Goal: Ask a question

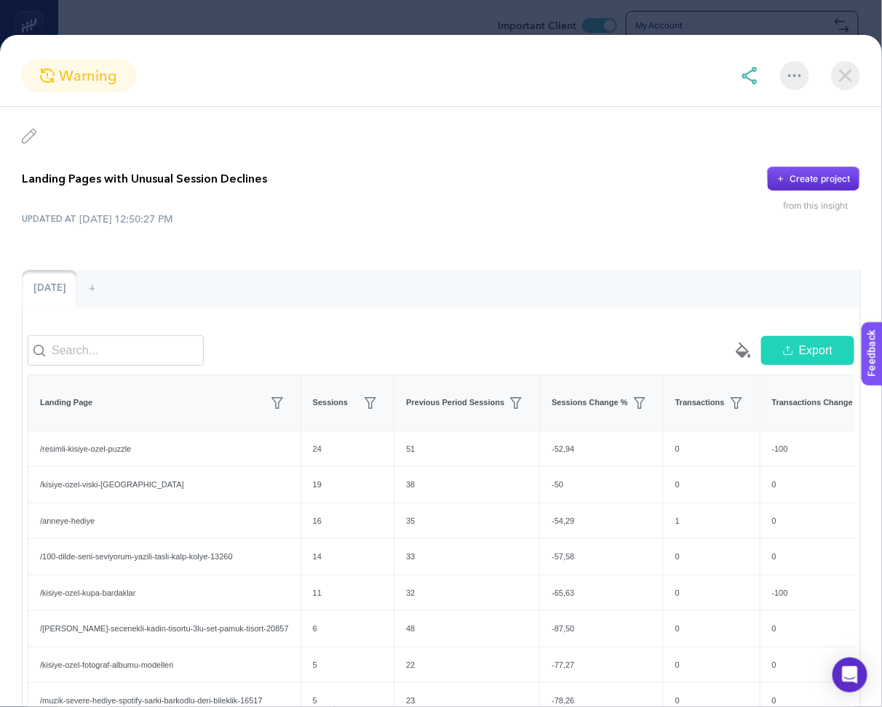
scroll to position [190, 0]
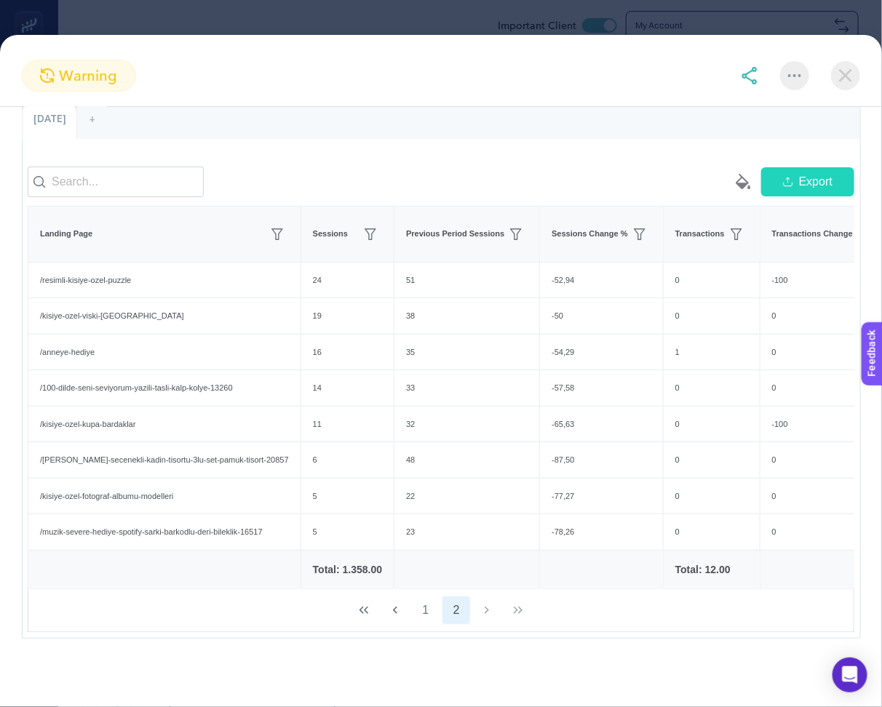
click at [852, 74] on img at bounding box center [845, 75] width 29 height 29
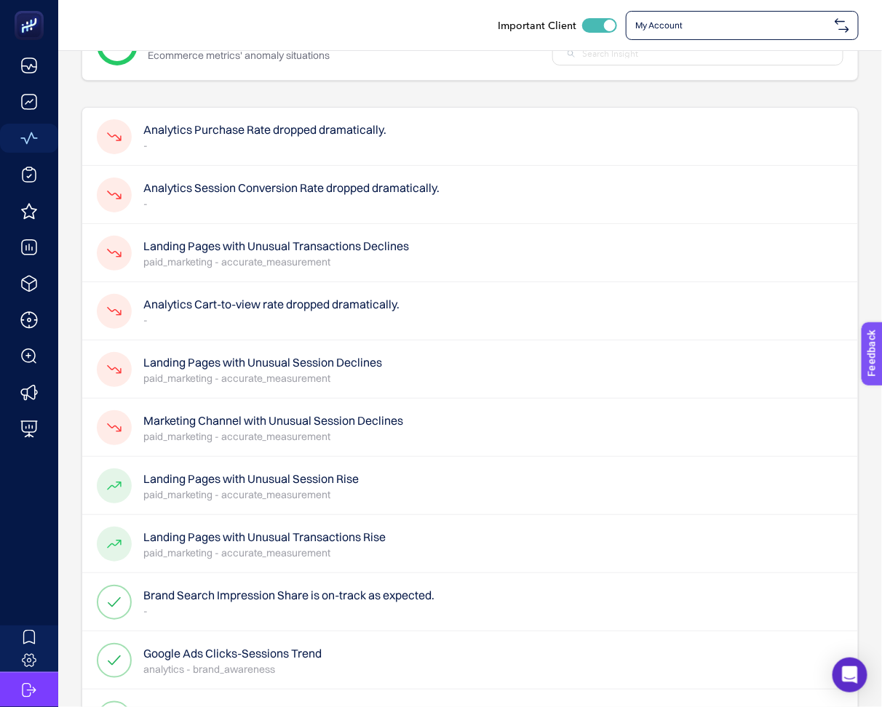
scroll to position [55, 0]
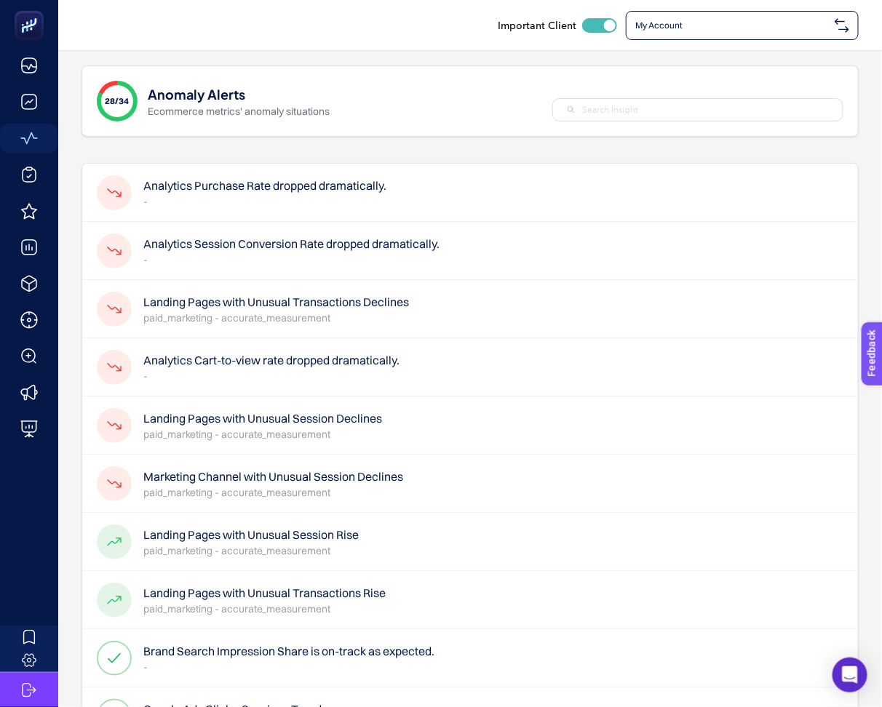
click at [418, 38] on div "Important Client" at bounding box center [469, 25] width 777 height 29
checkbox input "true"
click at [407, 39] on div "Important Client My Account" at bounding box center [469, 25] width 777 height 29
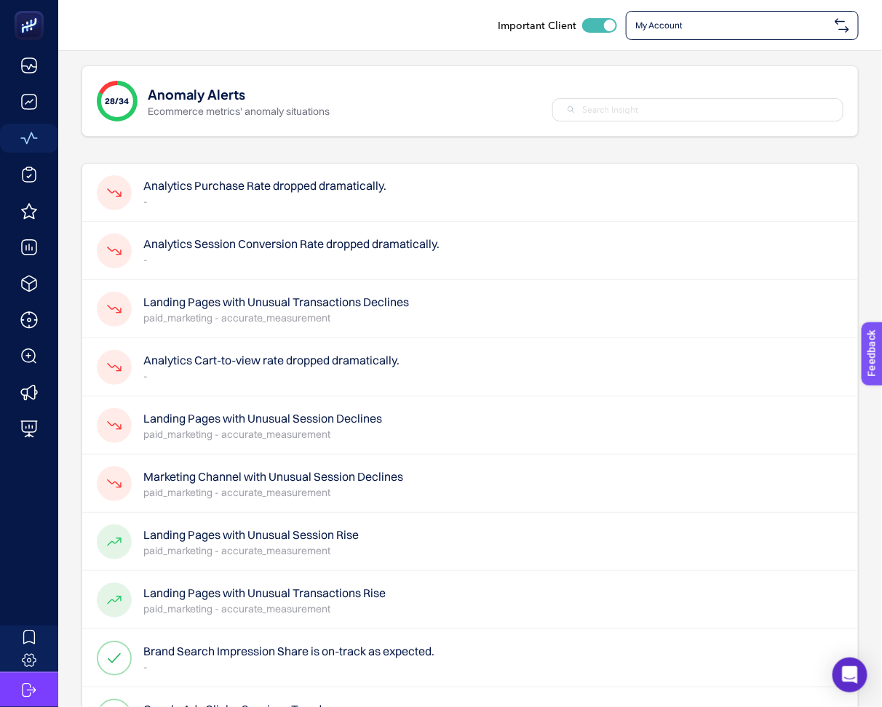
click at [375, 311] on p "paid_marketing - accurate_measurement" at bounding box center [276, 318] width 266 height 15
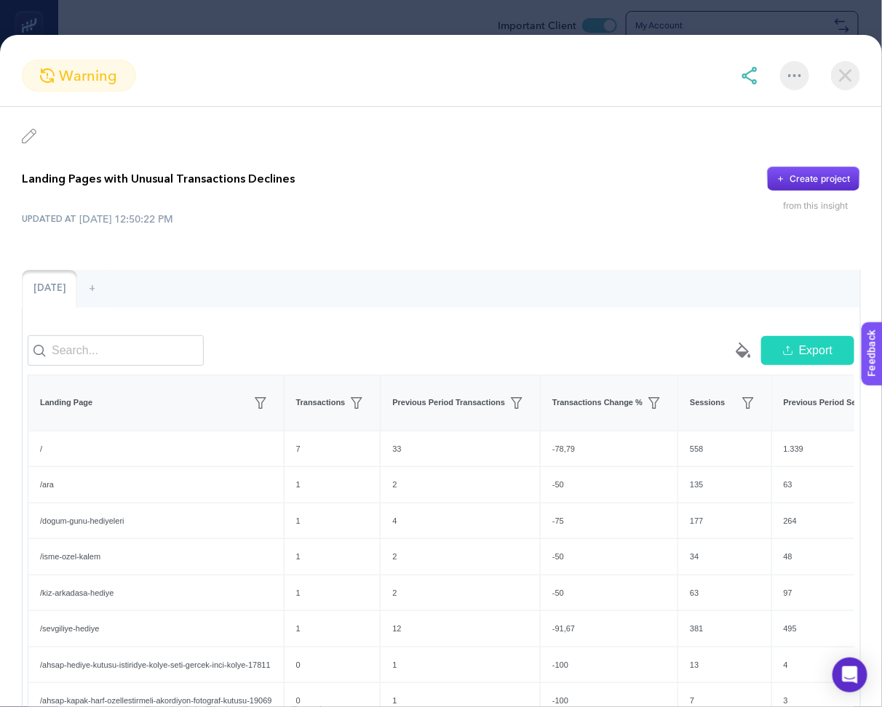
click at [514, 162] on div "Landing Pages with Unusual Transactions Declines Create project from this insig…" at bounding box center [441, 504] width 882 height 795
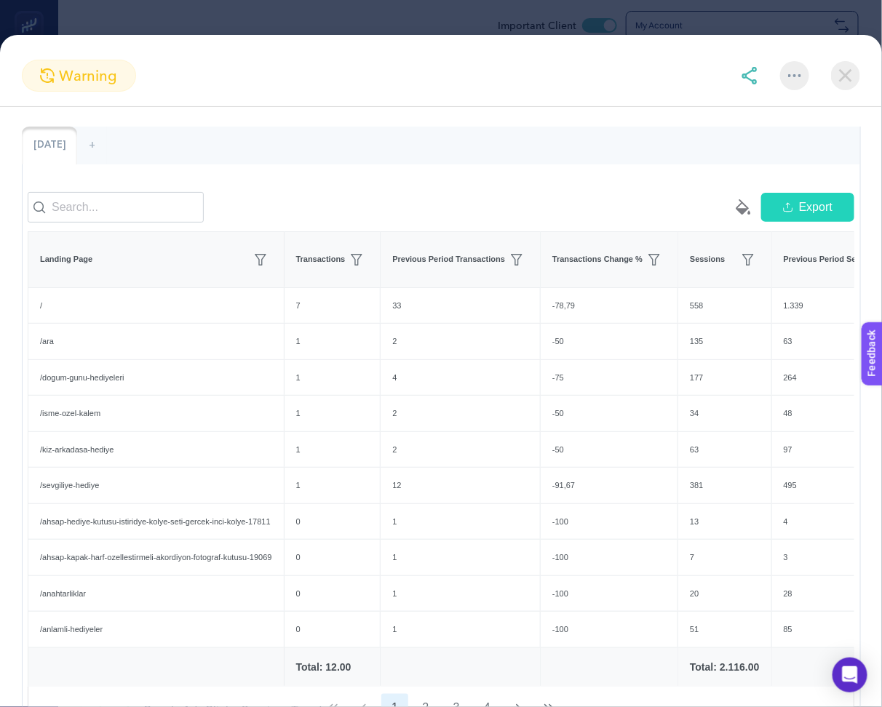
scroll to position [146, 0]
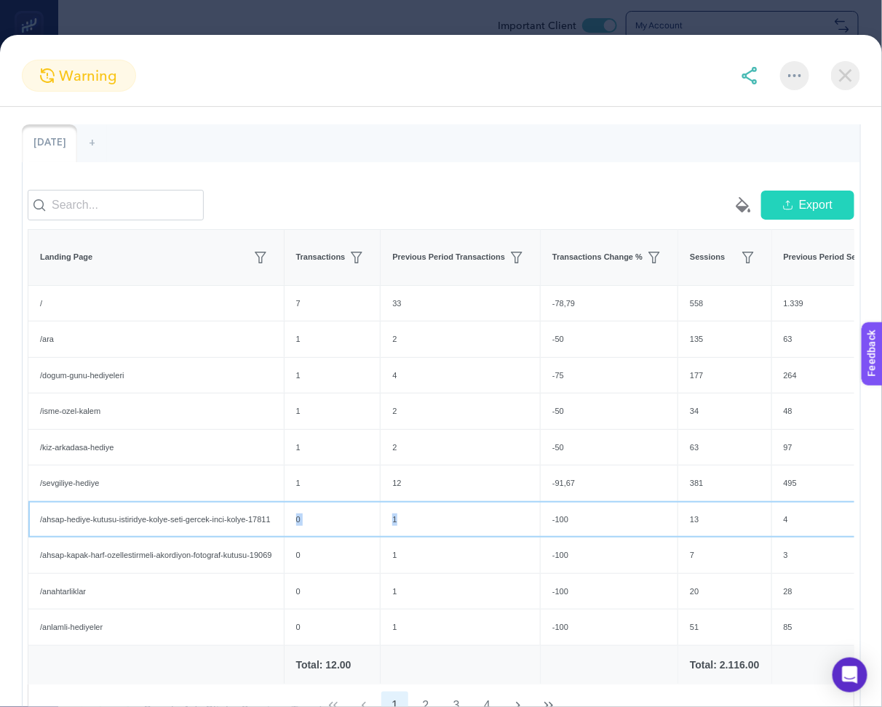
drag, startPoint x: 305, startPoint y: 525, endPoint x: 543, endPoint y: 526, distance: 237.9
click at [546, 526] on tr "/ahsap-hediye-kutusu-istiridye-kolye-seti-gercek-inci-kolye-17811 0 1 -100 13 4…" at bounding box center [850, 519] width 1645 height 36
click at [474, 525] on div "1" at bounding box center [460, 520] width 159 height 36
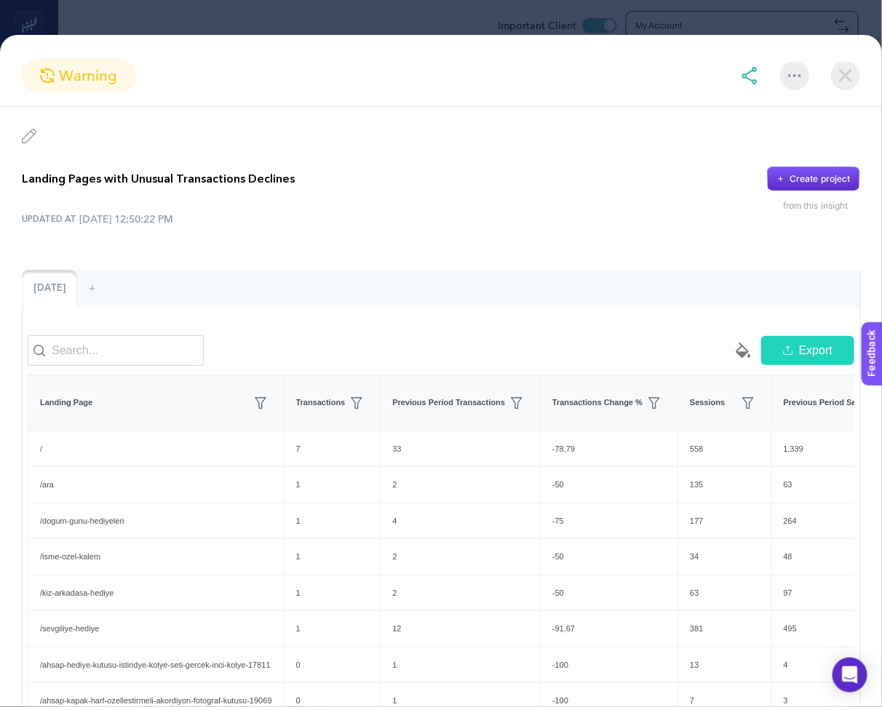
click at [851, 78] on img at bounding box center [845, 75] width 29 height 29
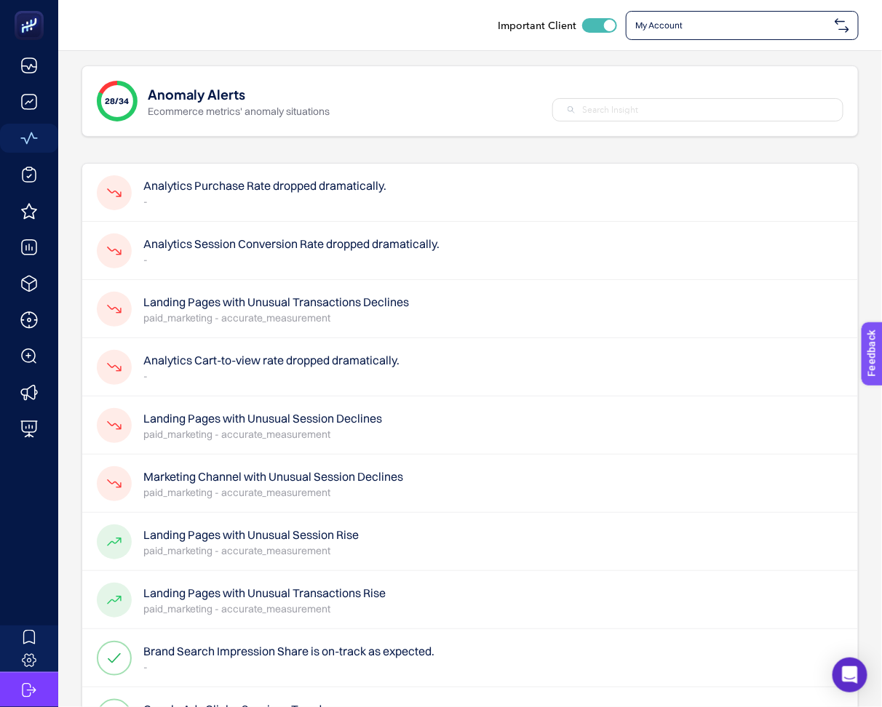
click at [271, 544] on p "paid_marketing - accurate_measurement" at bounding box center [250, 551] width 215 height 15
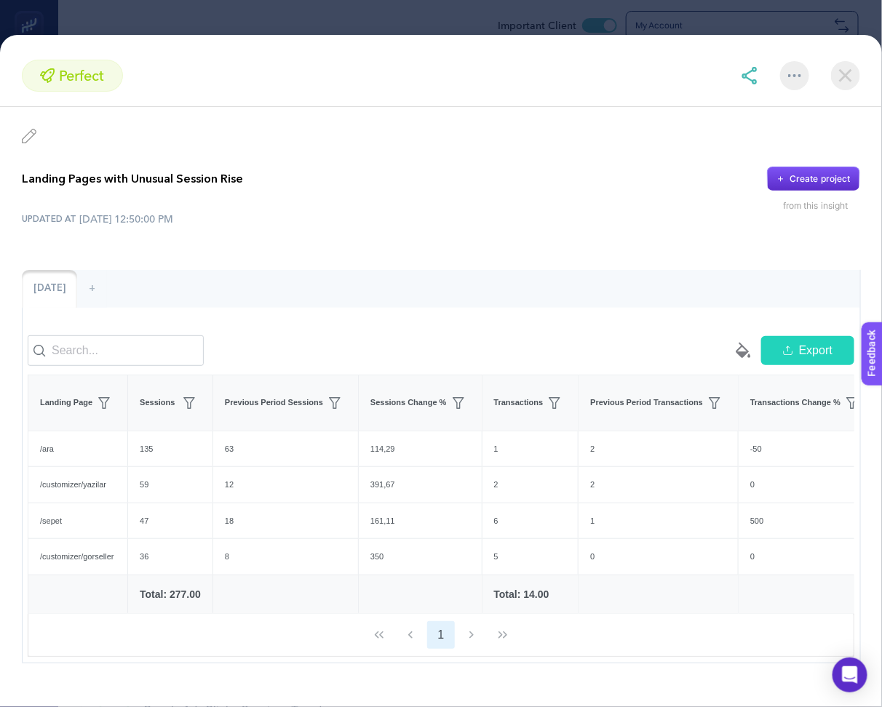
click at [382, 220] on div "UPDATED AT 8/31/2025, 12:50:00 PM" at bounding box center [441, 219] width 838 height 15
click at [845, 84] on img at bounding box center [845, 75] width 29 height 29
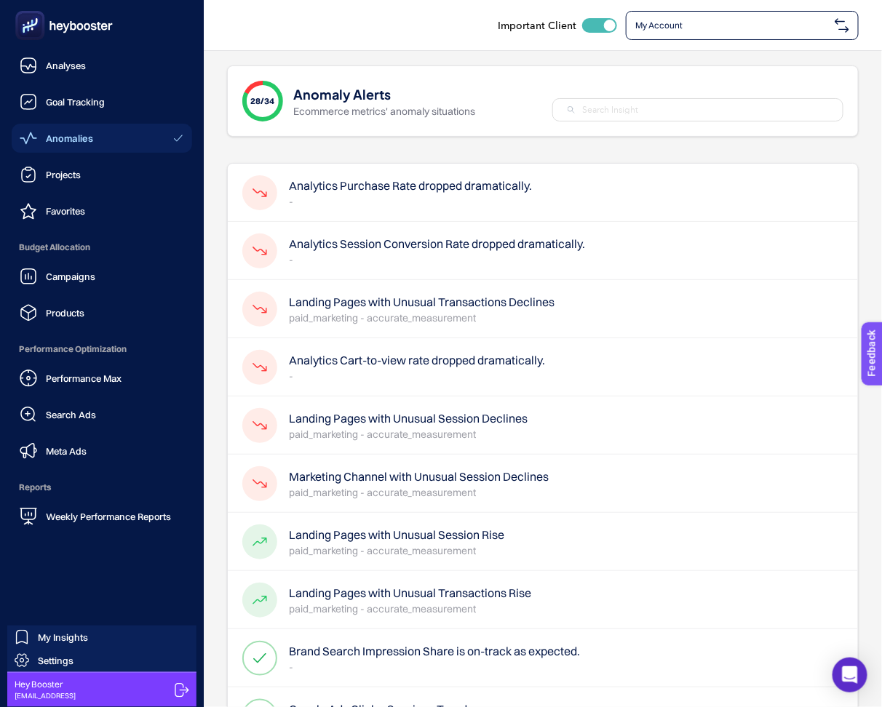
click at [76, 48] on div at bounding box center [102, 25] width 180 height 51
click at [76, 60] on span "Analyses" at bounding box center [66, 66] width 40 height 12
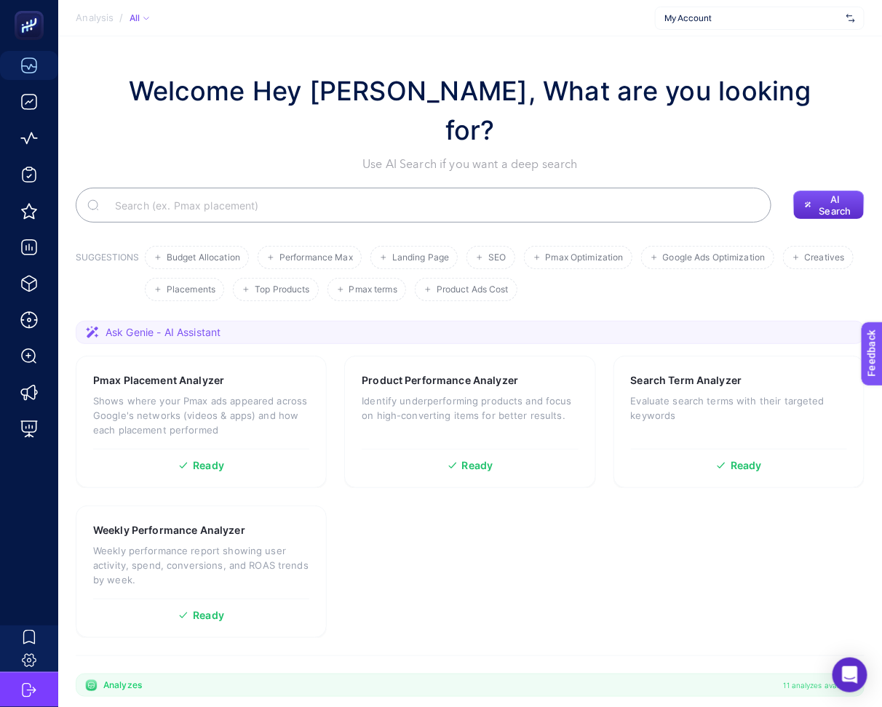
click at [478, 185] on input "Search" at bounding box center [431, 205] width 656 height 41
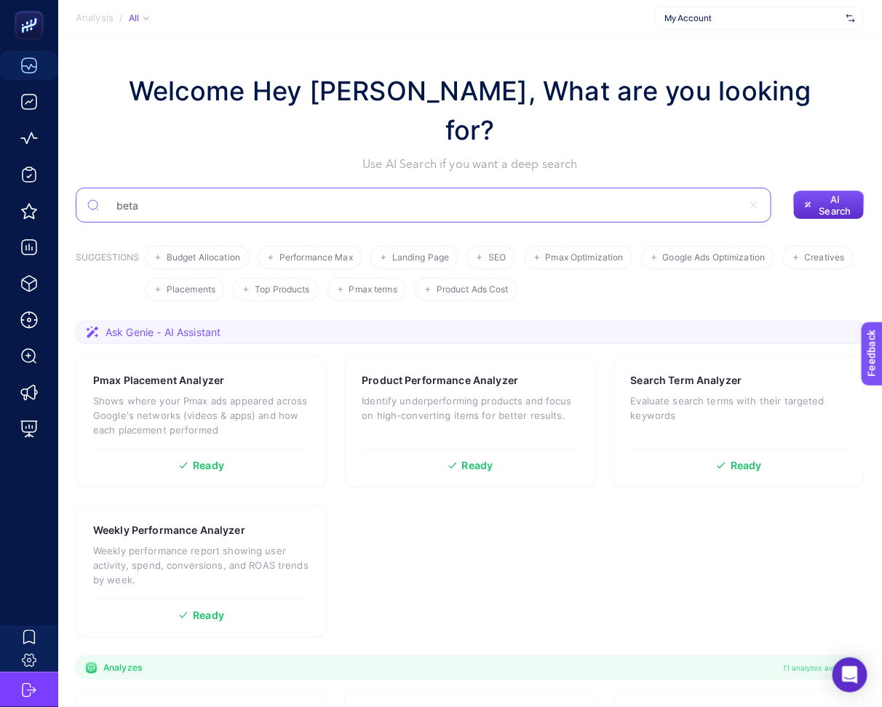
type input "beta"
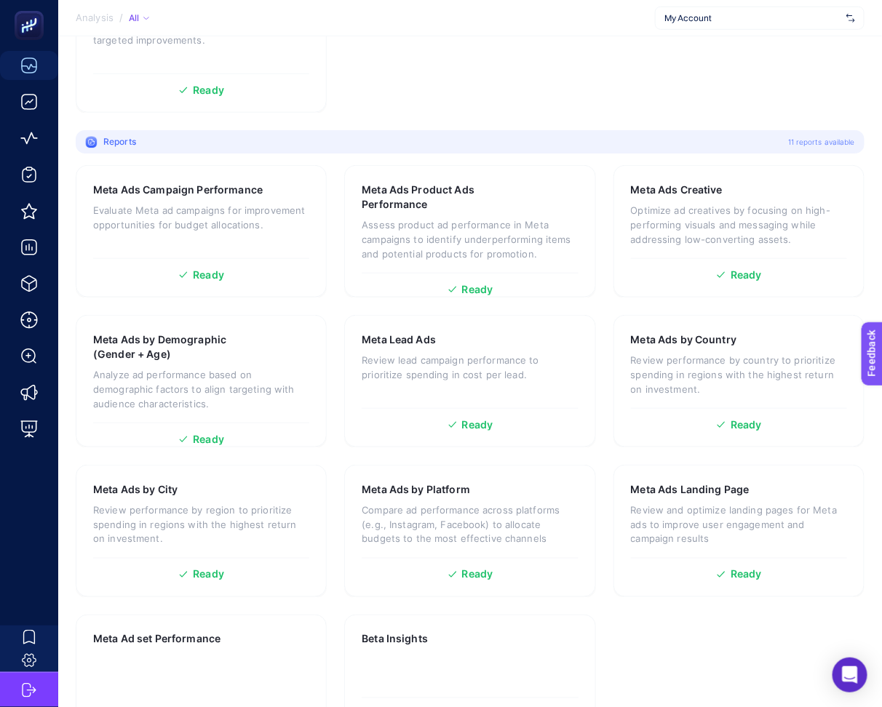
scroll to position [361, 0]
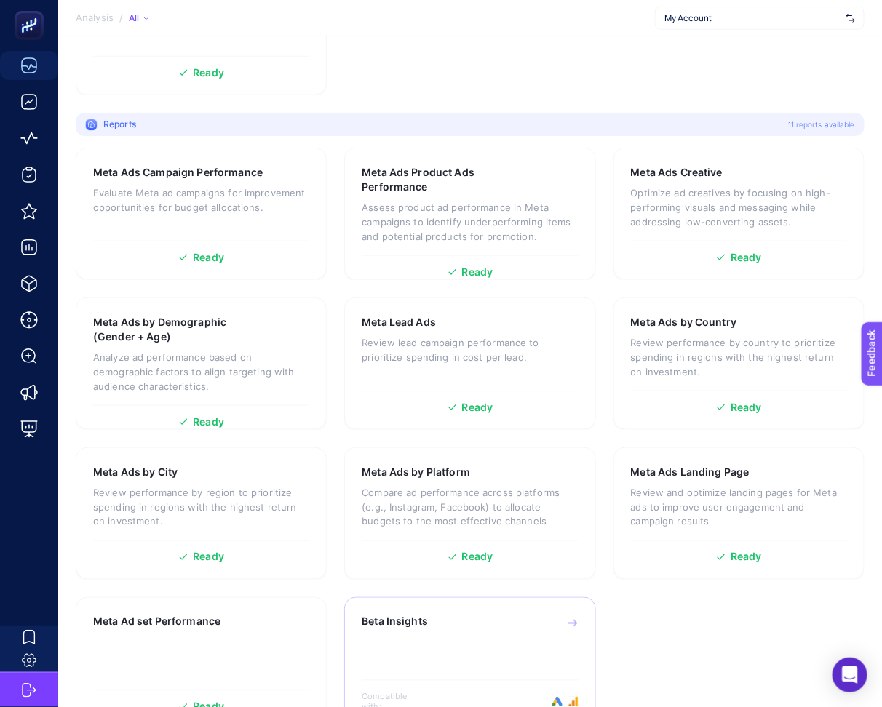
click at [412, 615] on div "Beta Insights" at bounding box center [470, 639] width 216 height 49
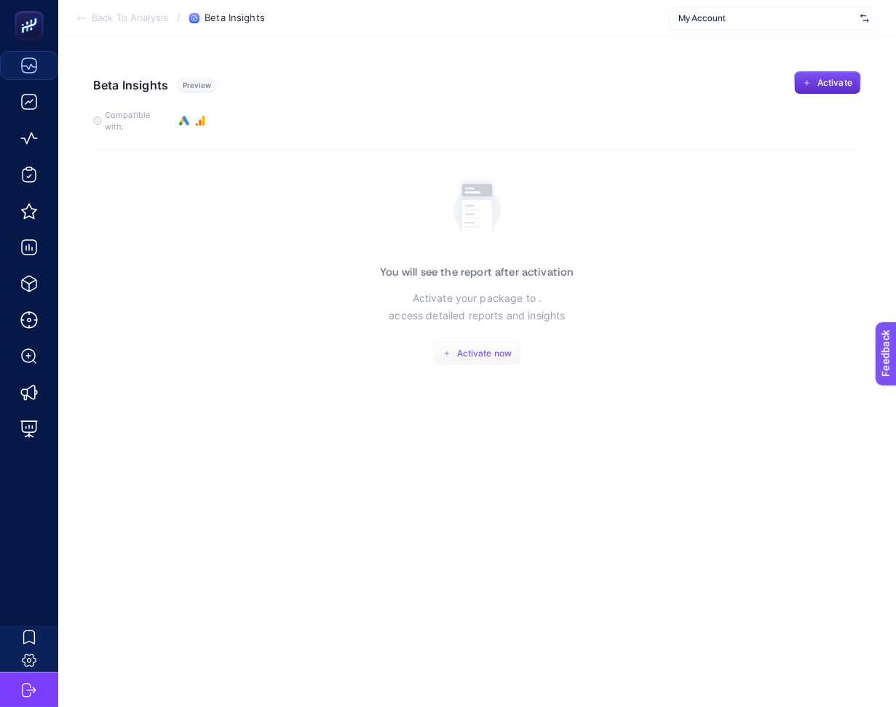
click at [503, 351] on button "Activate now" at bounding box center [477, 353] width 88 height 23
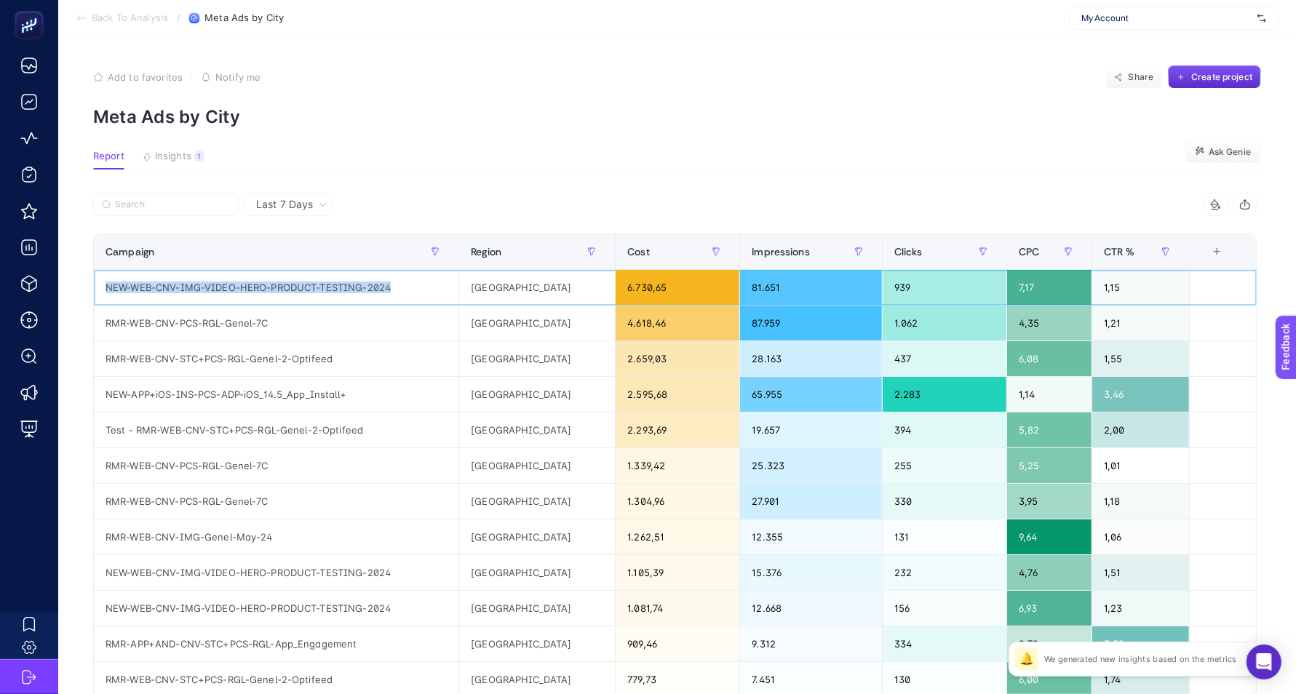
drag, startPoint x: 101, startPoint y: 284, endPoint x: 407, endPoint y: 286, distance: 306.3
click at [408, 286] on div "NEW-WEB-CNV-IMG-VIDEO-HERO-PRODUCT-TESTING-2024" at bounding box center [276, 287] width 365 height 35
copy div "NEW-WEB-CNV-IMG-VIDEO-HERO-PRODUCT-TESTING-2024"
click at [154, 211] on label at bounding box center [166, 204] width 146 height 23
click at [154, 210] on input "Search" at bounding box center [172, 204] width 115 height 11
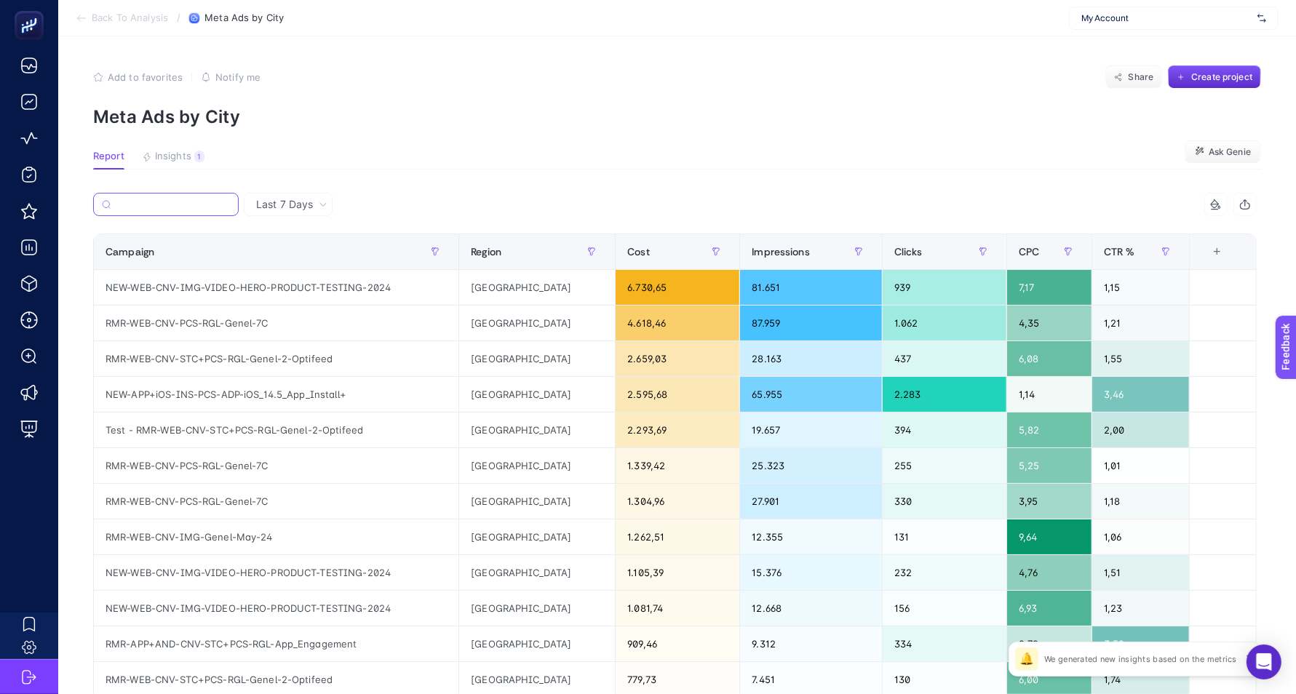
paste input "NEW-WEB-CNV-IMG-VIDEO-HERO-PRODUCT-TESTING-2024"
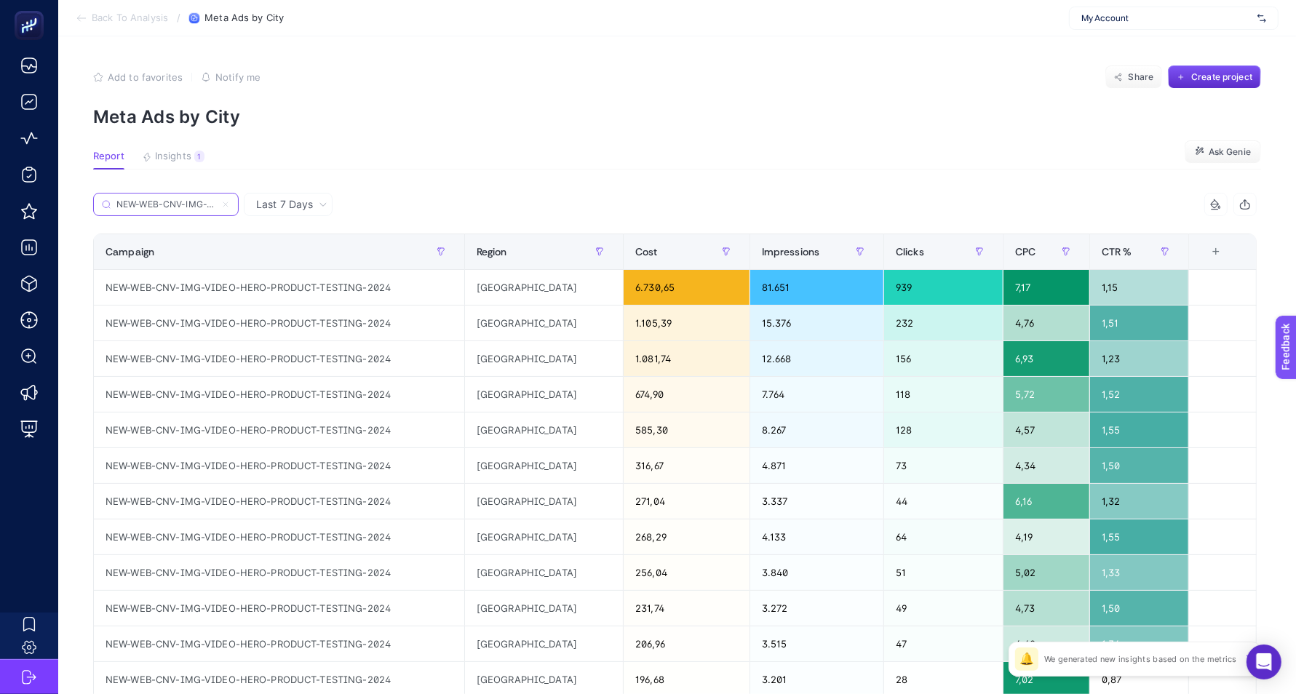
scroll to position [0, 159]
type input "NEW-WEB-CNV-IMG-VIDEO-HERO-PRODUCT-TESTING-2024"
click at [1158, 27] on div "My Account" at bounding box center [1174, 18] width 210 height 23
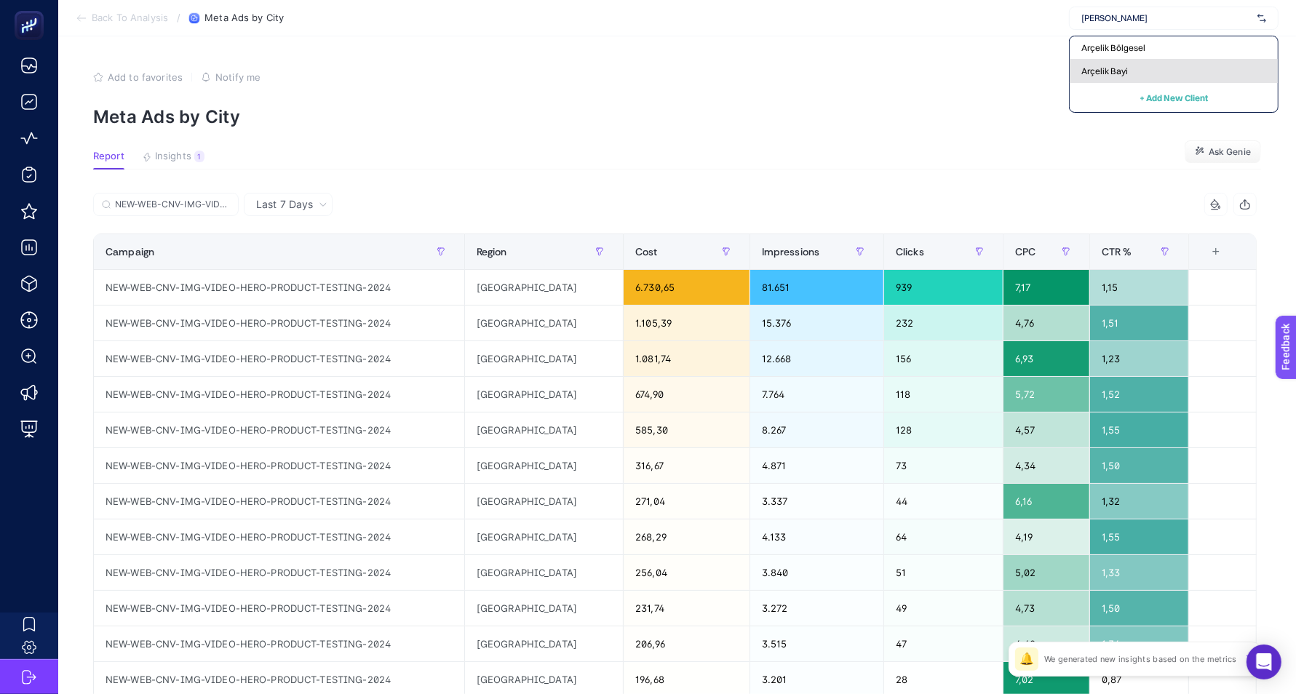
type input "arçeli"
click at [1129, 79] on div "Arçelik Bayi" at bounding box center [1174, 71] width 208 height 23
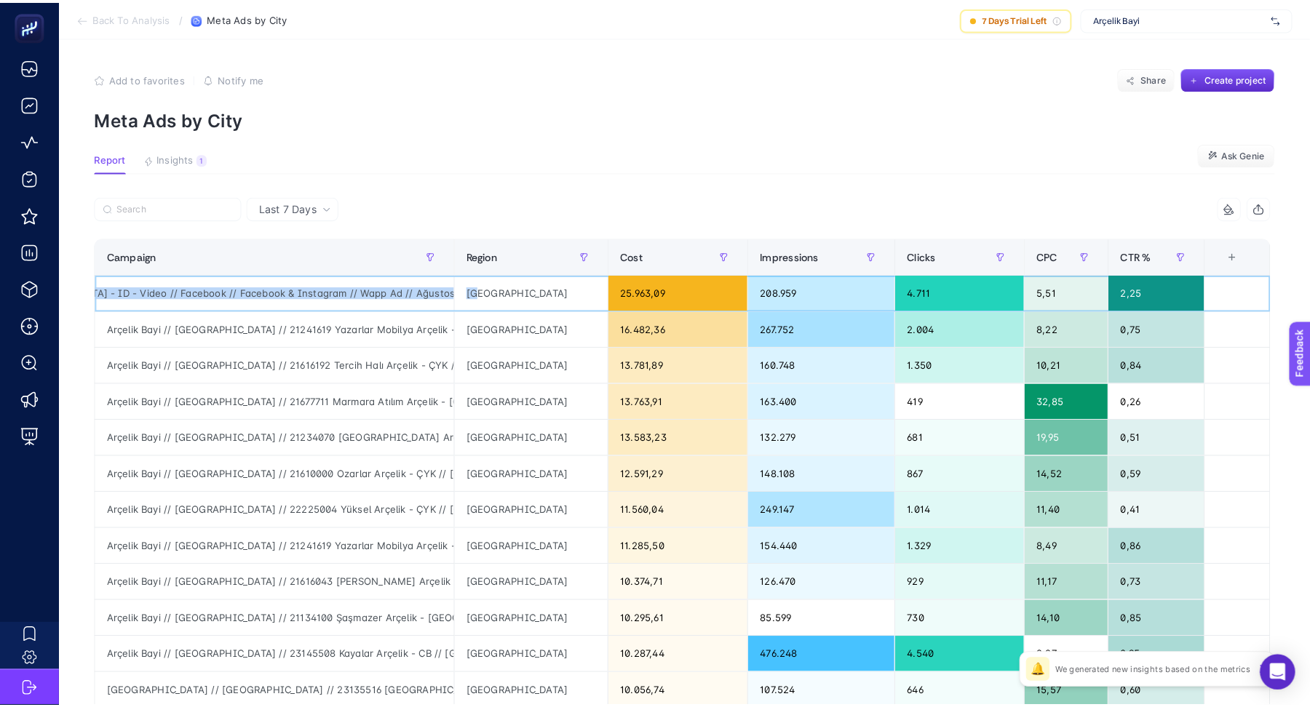
scroll to position [0, 505]
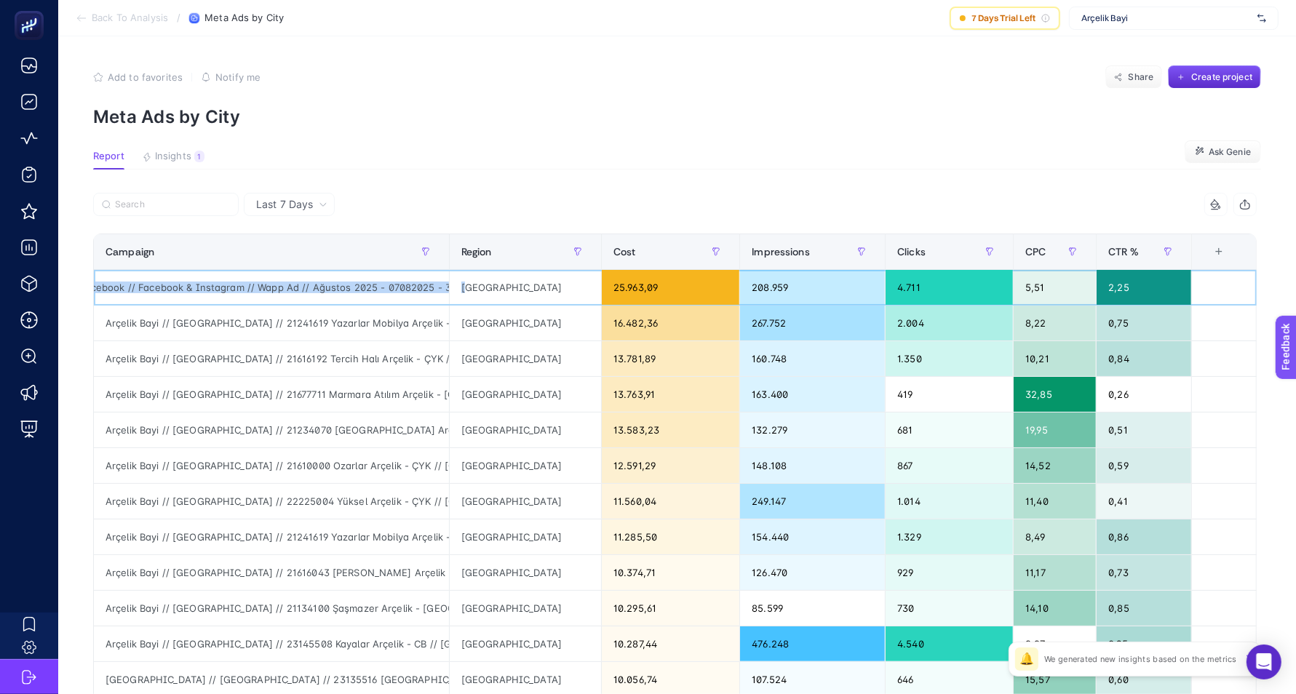
drag, startPoint x: 100, startPoint y: 284, endPoint x: 459, endPoint y: 279, distance: 358.7
click at [459, 341] on tr "Arçelik Bayi // Kampanya // 21134300 Gürses Arçelik - İstanbul - ID - Video // …" at bounding box center [675, 359] width 1163 height 36
copy tr "Arçelik Bayi // Kampanya // 21134300 Gürses Arçelik - İstanbul - ID - Video // …"
click at [180, 198] on label at bounding box center [166, 204] width 146 height 23
click at [180, 199] on input "Search" at bounding box center [172, 204] width 115 height 11
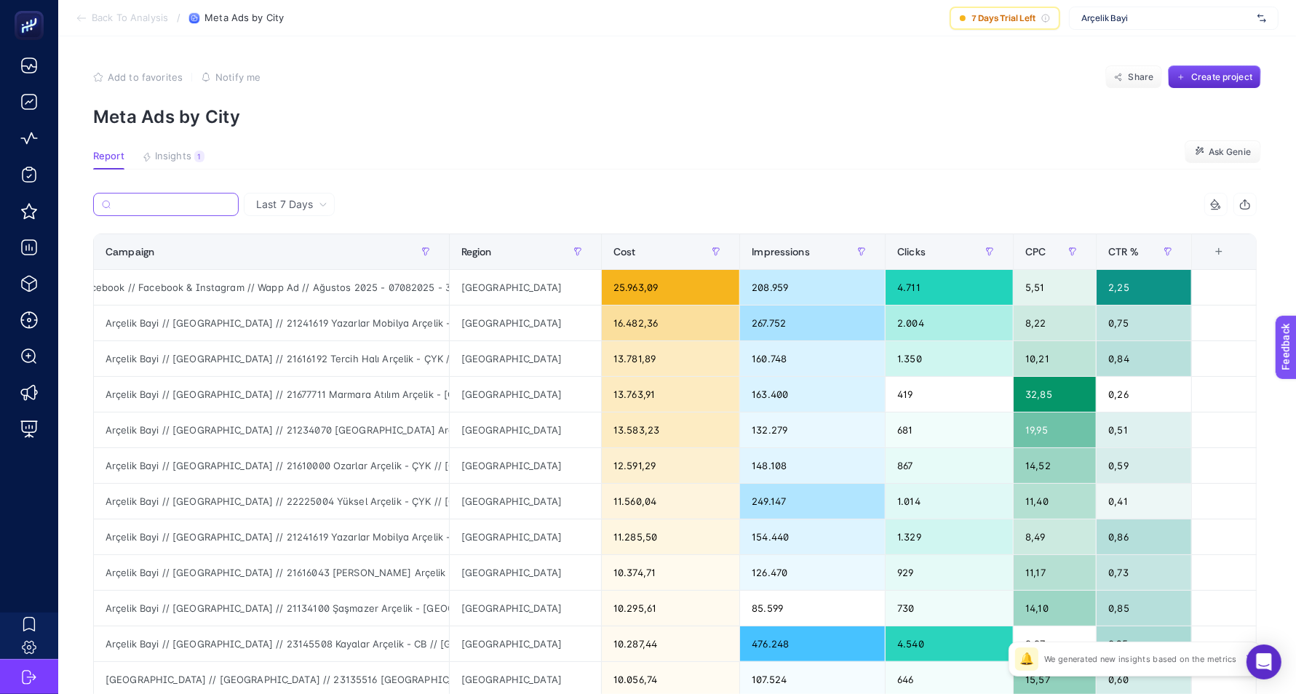
paste input "Arçelik Bayi // Kampanya // 21134300 Gürses Arçelik - İstanbul - ID - Video // …"
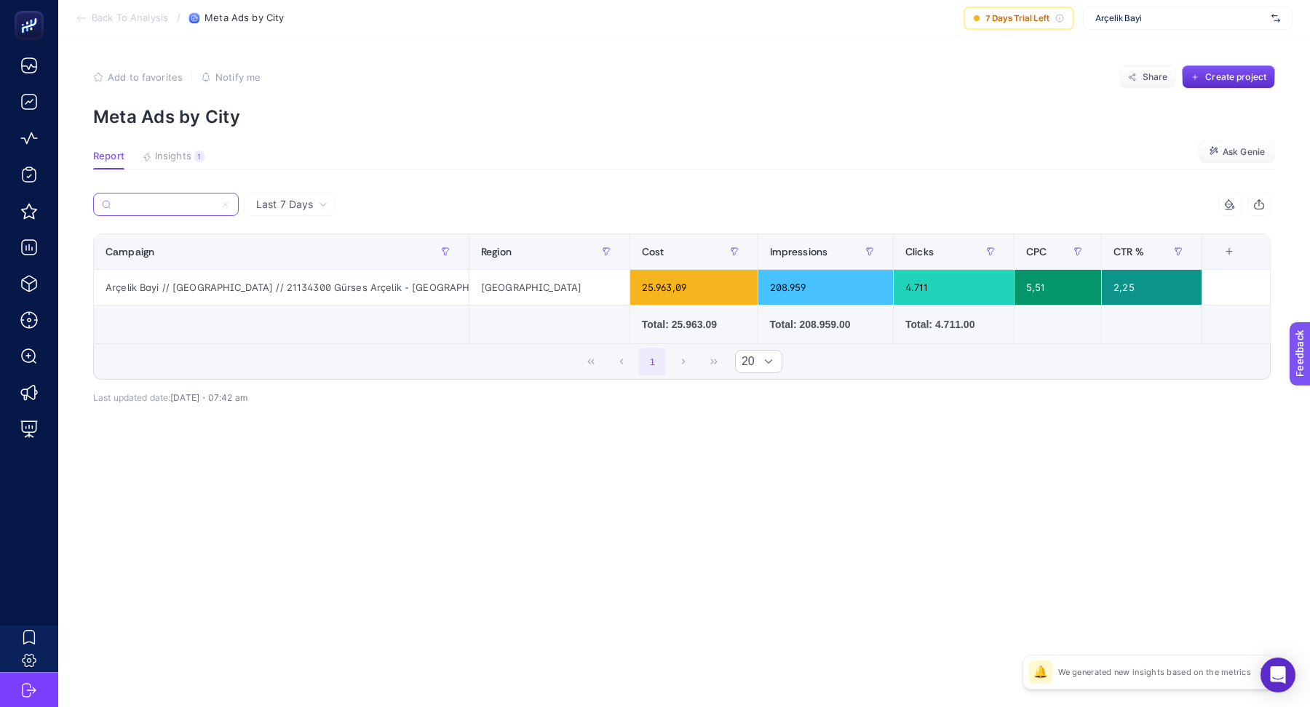
scroll to position [0, 279]
type input "Arçelik Bayi // Kampanya // 21134300 Gürses Arçelik - İstanbul - ID - Video // …"
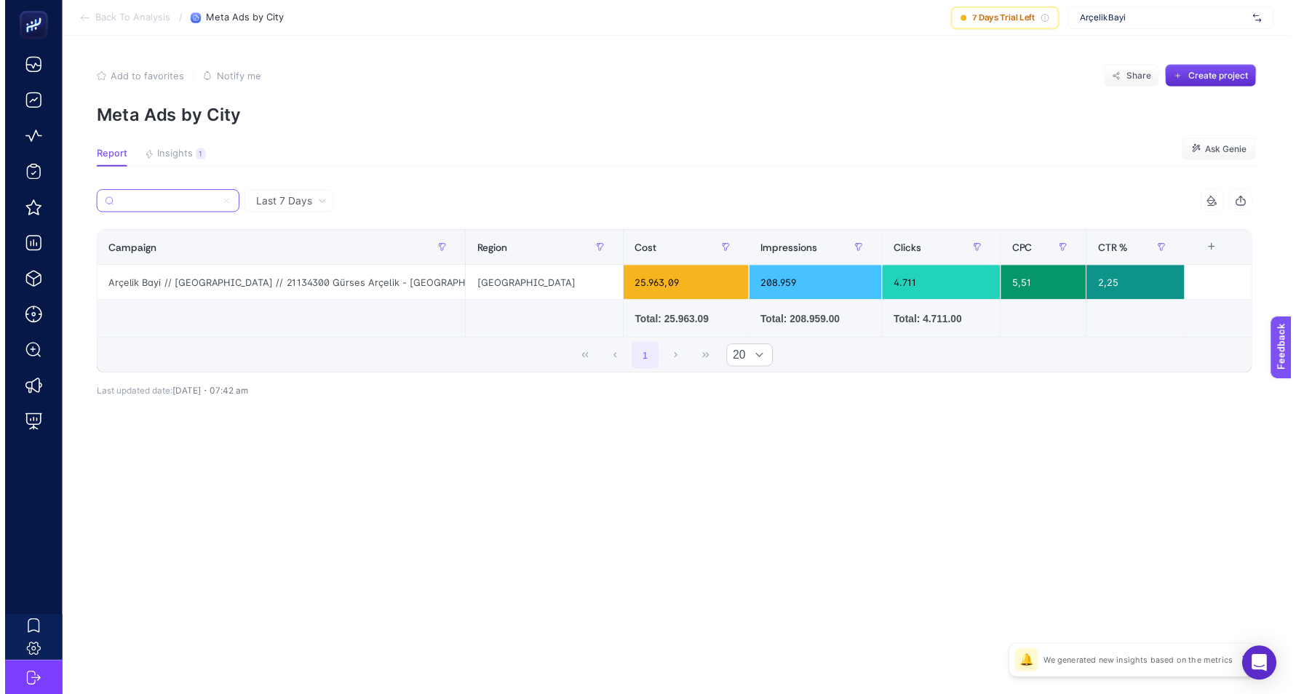
scroll to position [0, 0]
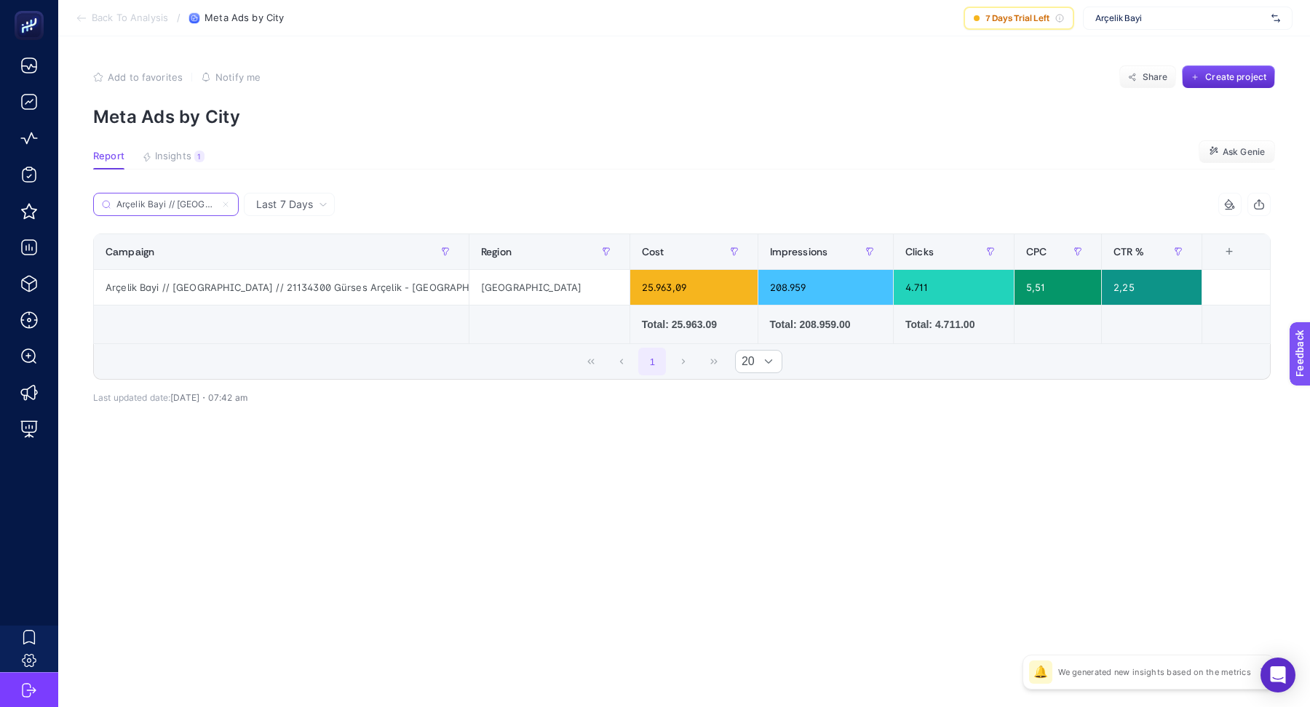
click at [229, 204] on icon at bounding box center [225, 204] width 9 height 9
click at [215, 204] on input "Arçelik Bayi // Kampanya // 21134300 Gürses Arçelik - İstanbul - ID - Video // …" at bounding box center [165, 204] width 99 height 11
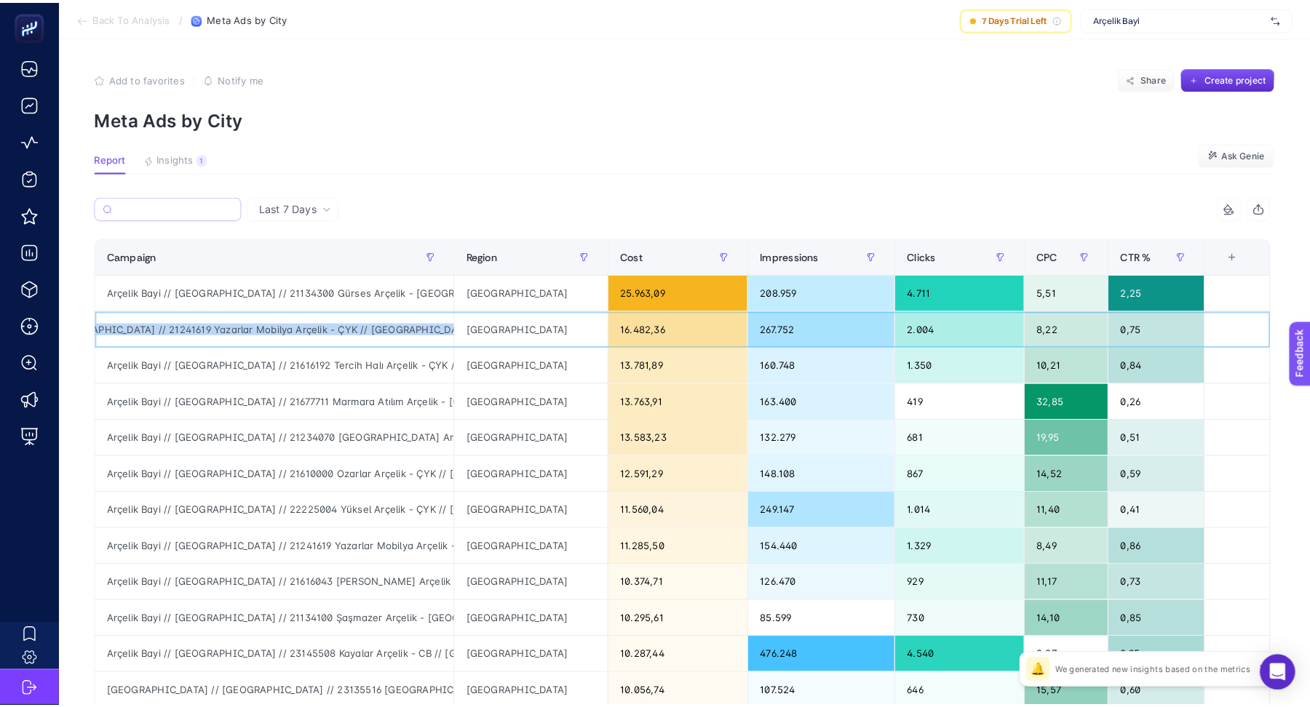
scroll to position [0, 128]
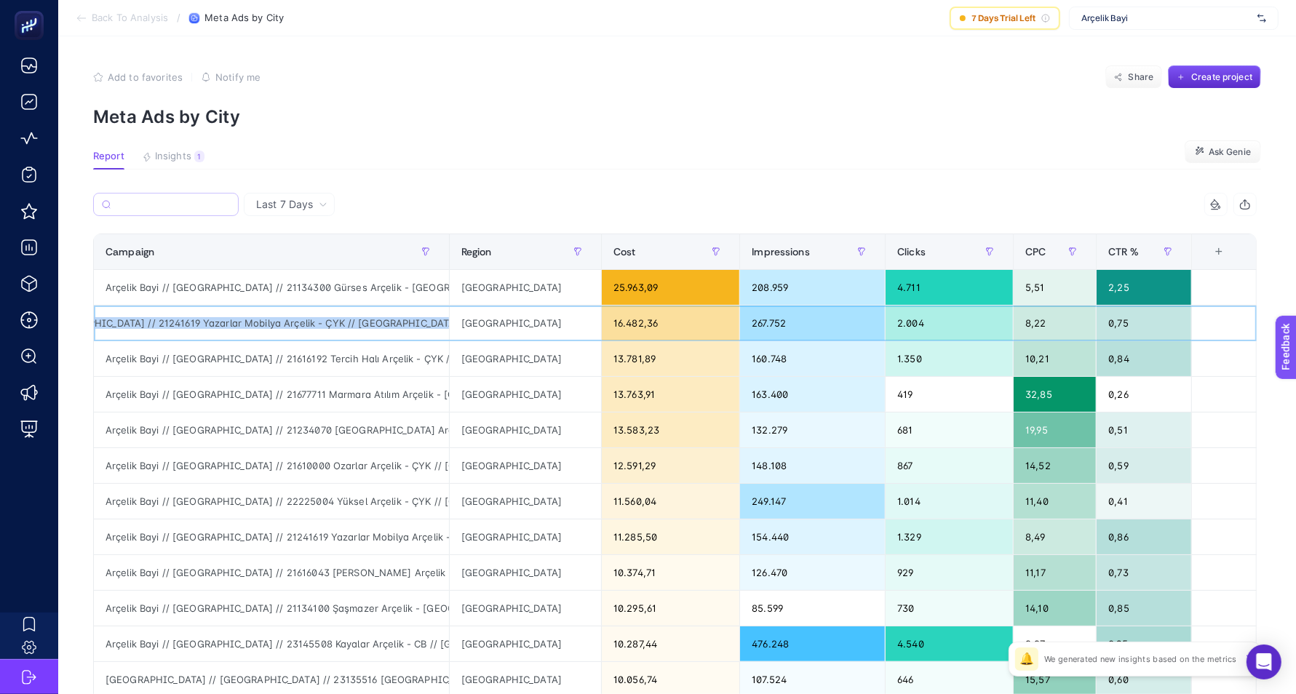
drag, startPoint x: 105, startPoint y: 318, endPoint x: 426, endPoint y: 319, distance: 320.9
click at [426, 319] on div "Arçelik Bayi // Kampanya // 21241619 Yazarlar Mobilya Arçelik - ÇYK // Marmara …" at bounding box center [271, 323] width 355 height 35
copy div "Arçelik Bayi // Kampanya // 21241619 Yazarlar Mobilya Arçelik - ÇYK // Marmara …"
click at [217, 206] on input "Search" at bounding box center [172, 204] width 115 height 11
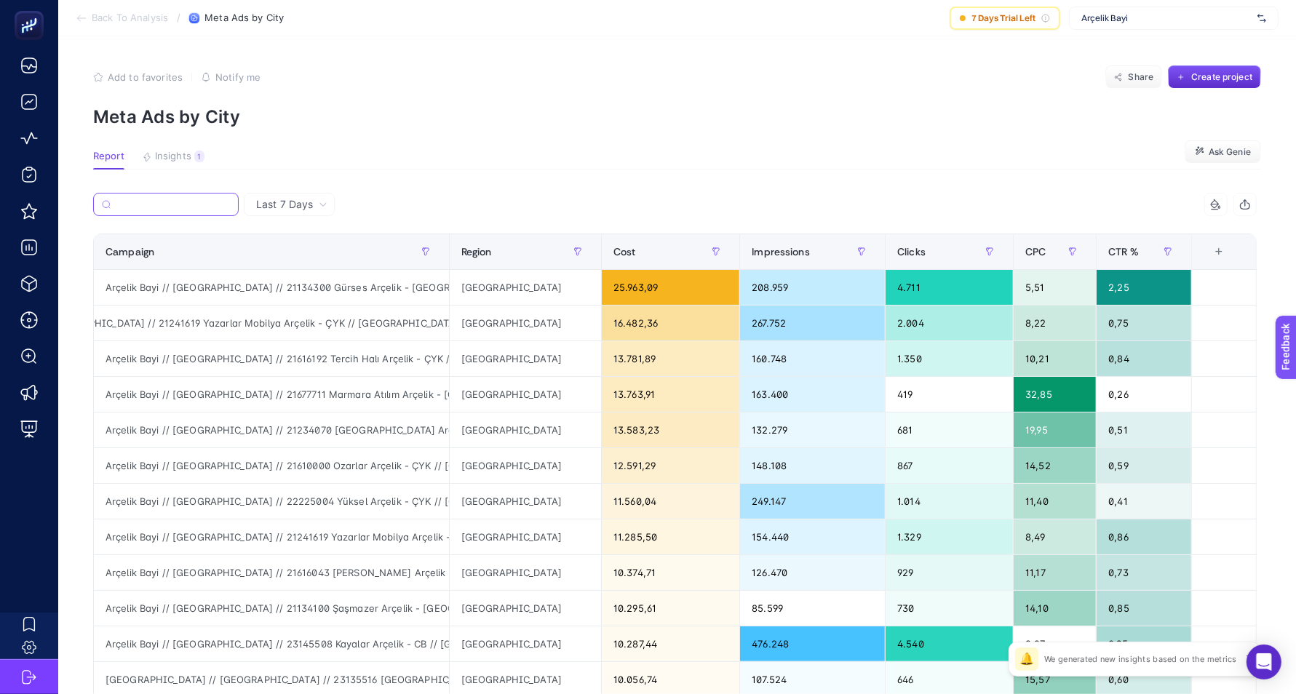
paste input "Arçelik Bayi // Kampanya // 21241619 Yazarlar Mobilya Arçelik - ÇYK // Marmara …"
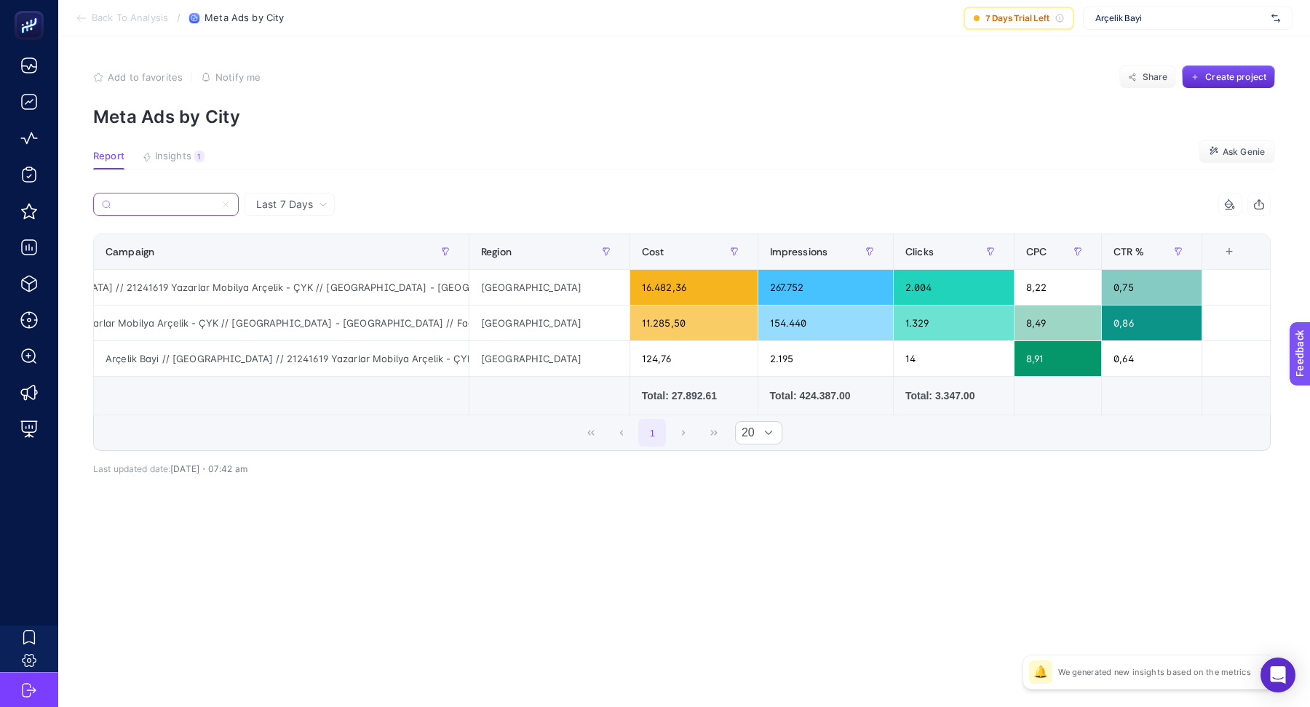
scroll to position [0, 165]
type input "Arçelik Bayi // Kampanya // 21241619 Yazarlar Mobilya Arçelik - ÇYK // Marmara …"
drag, startPoint x: 673, startPoint y: 290, endPoint x: 263, endPoint y: 285, distance: 410.4
click at [263, 341] on tr "Arçelik Bayi // Kampanya // 21241619 Yazarlar Mobilya Arçelik - ÇYK // Marmara …" at bounding box center [682, 359] width 1177 height 36
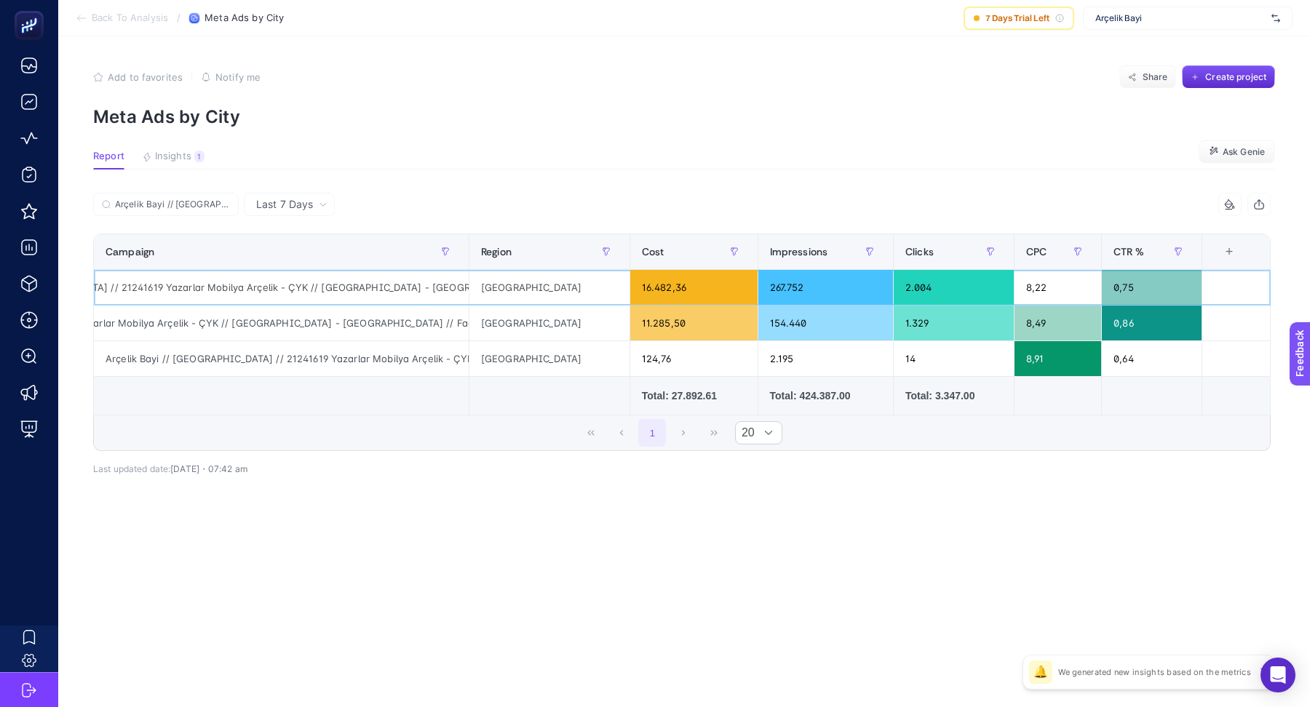
click at [710, 292] on div "16.482,36" at bounding box center [693, 287] width 127 height 35
drag, startPoint x: 329, startPoint y: 288, endPoint x: 201, endPoint y: 286, distance: 128.1
click at [201, 286] on div "Arçelik Bayi // Kampanya // 21241619 Yazarlar Mobilya Arçelik - ÇYK // Marmara …" at bounding box center [281, 287] width 375 height 35
drag, startPoint x: 299, startPoint y: 323, endPoint x: 175, endPoint y: 322, distance: 124.4
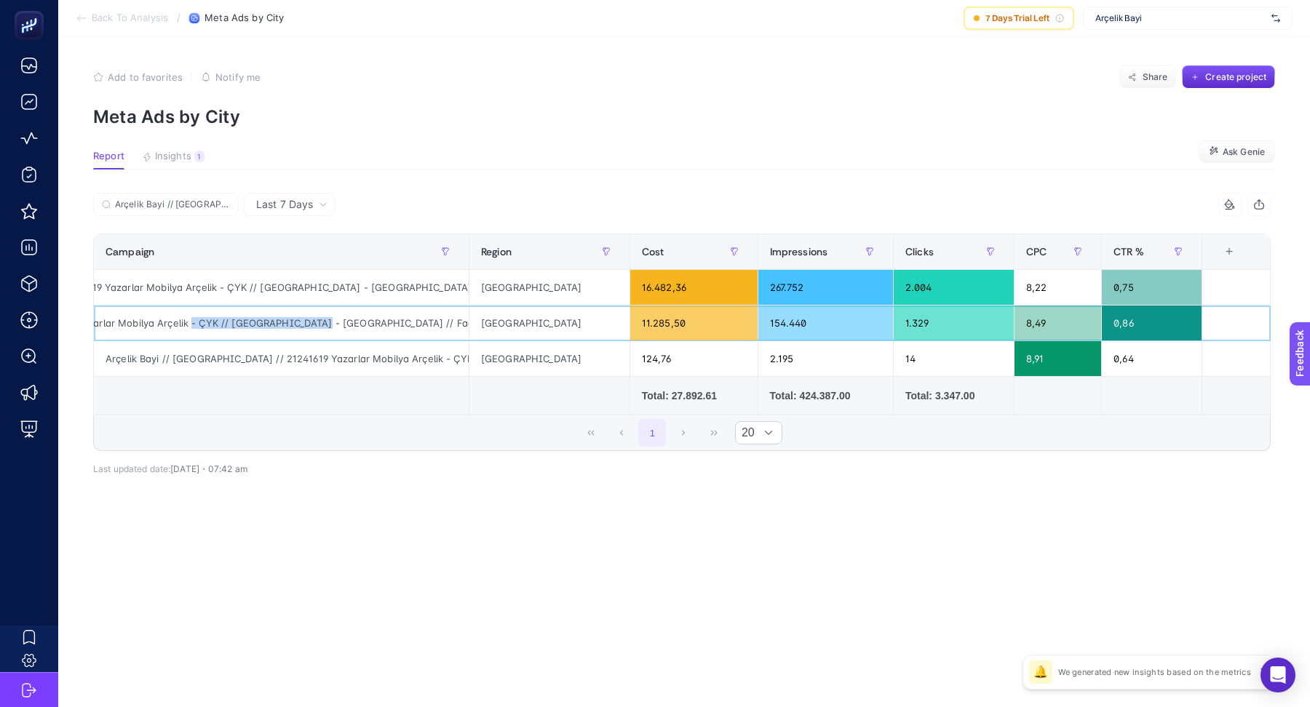
click at [175, 322] on div "Arçelik Bayi // Kampanya // 21241619 Yazarlar Mobilya Arçelik - ÇYK // Marmara …" at bounding box center [281, 323] width 375 height 35
click at [204, 198] on label "Arçelik Bayi // Kampanya // 21241619 Yazarlar Mobilya Arçelik - ÇYK // Marmara …" at bounding box center [166, 204] width 146 height 23
click at [204, 199] on input "Arçelik Bayi // Kampanya // 21241619 Yazarlar Mobilya Arçelik - ÇYK // Marmara …" at bounding box center [172, 204] width 115 height 11
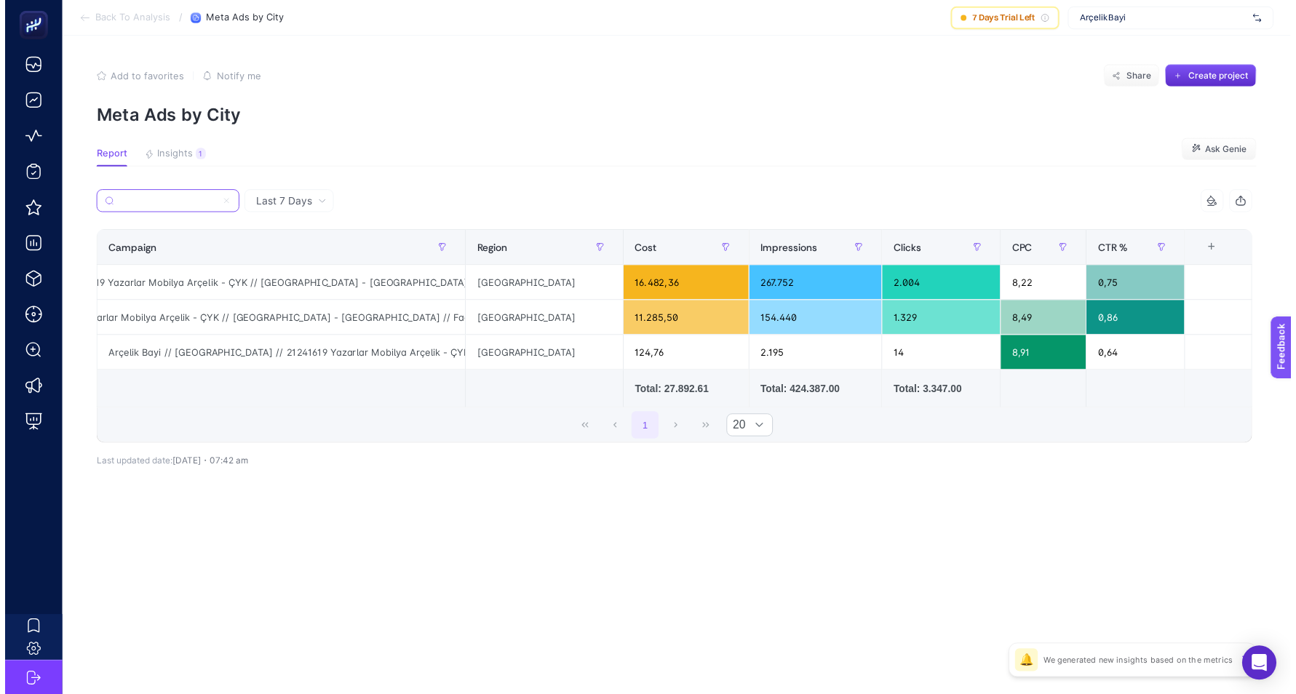
scroll to position [0, 0]
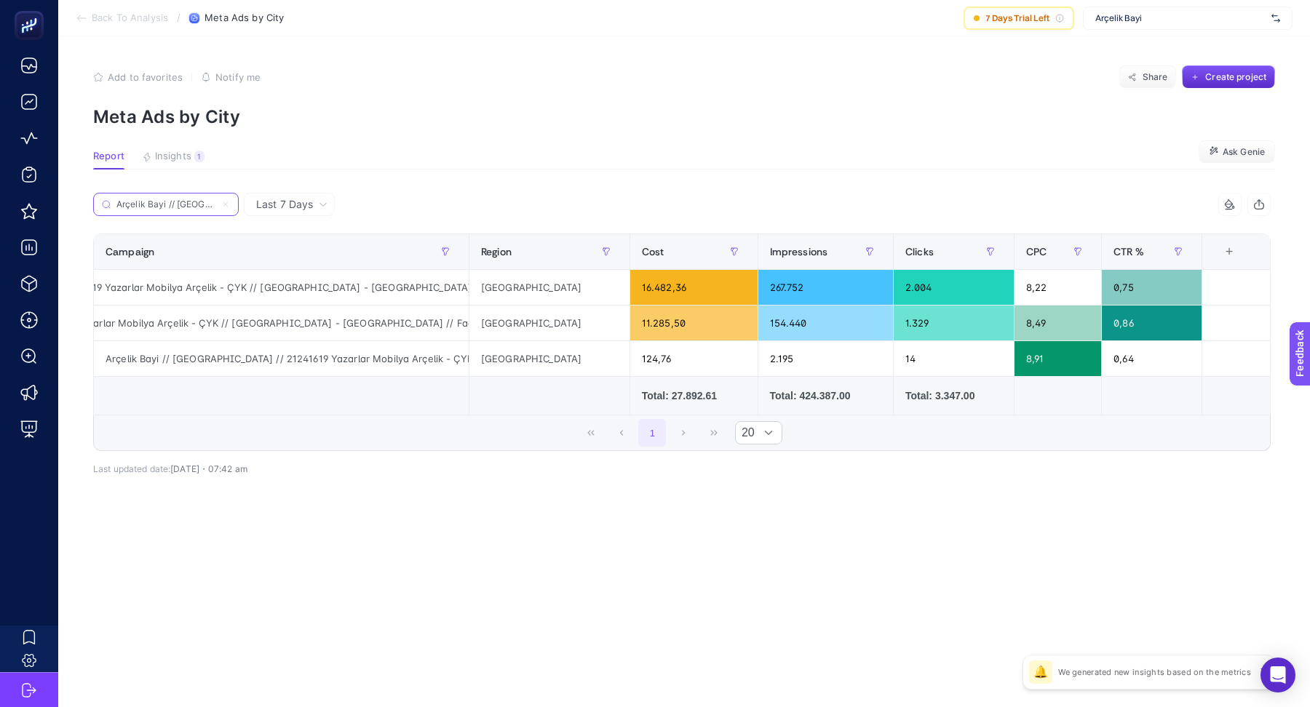
click at [226, 203] on icon at bounding box center [225, 204] width 9 height 9
click at [215, 203] on input "Arçelik Bayi // Kampanya // 21241619 Yazarlar Mobilya Arçelik - ÇYK // Marmara …" at bounding box center [165, 204] width 99 height 11
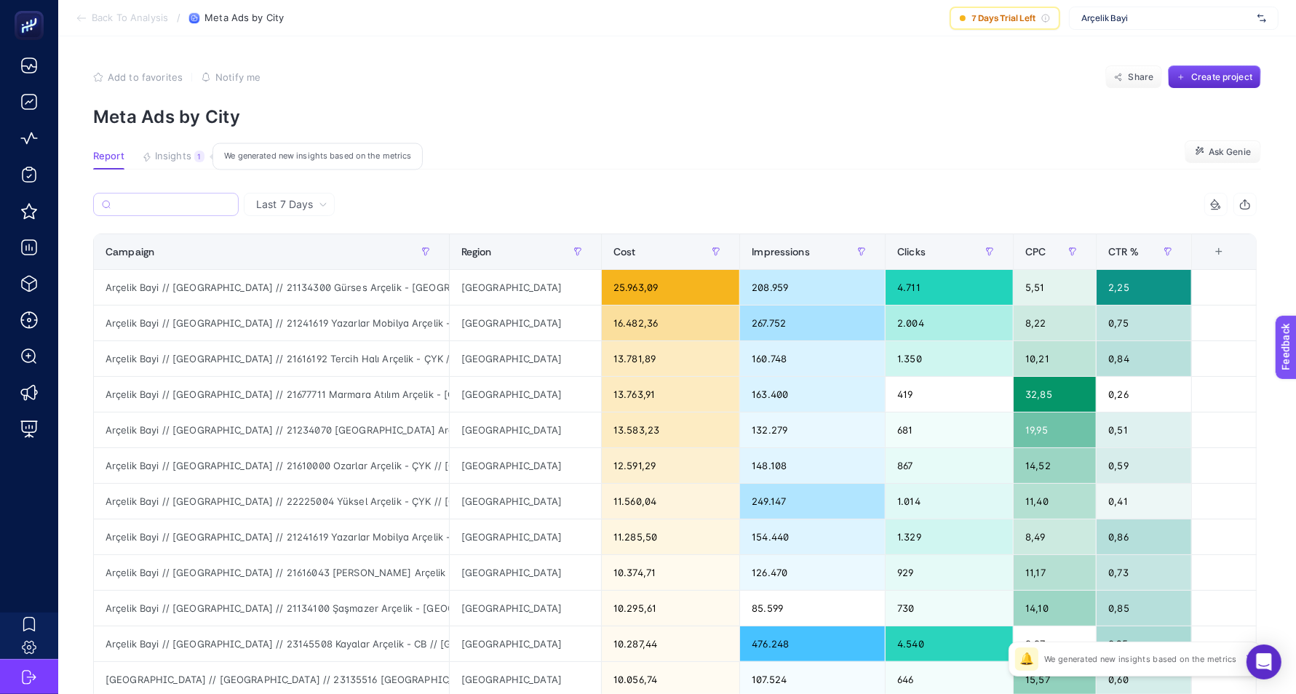
click at [170, 162] on span "Insights" at bounding box center [173, 157] width 36 height 12
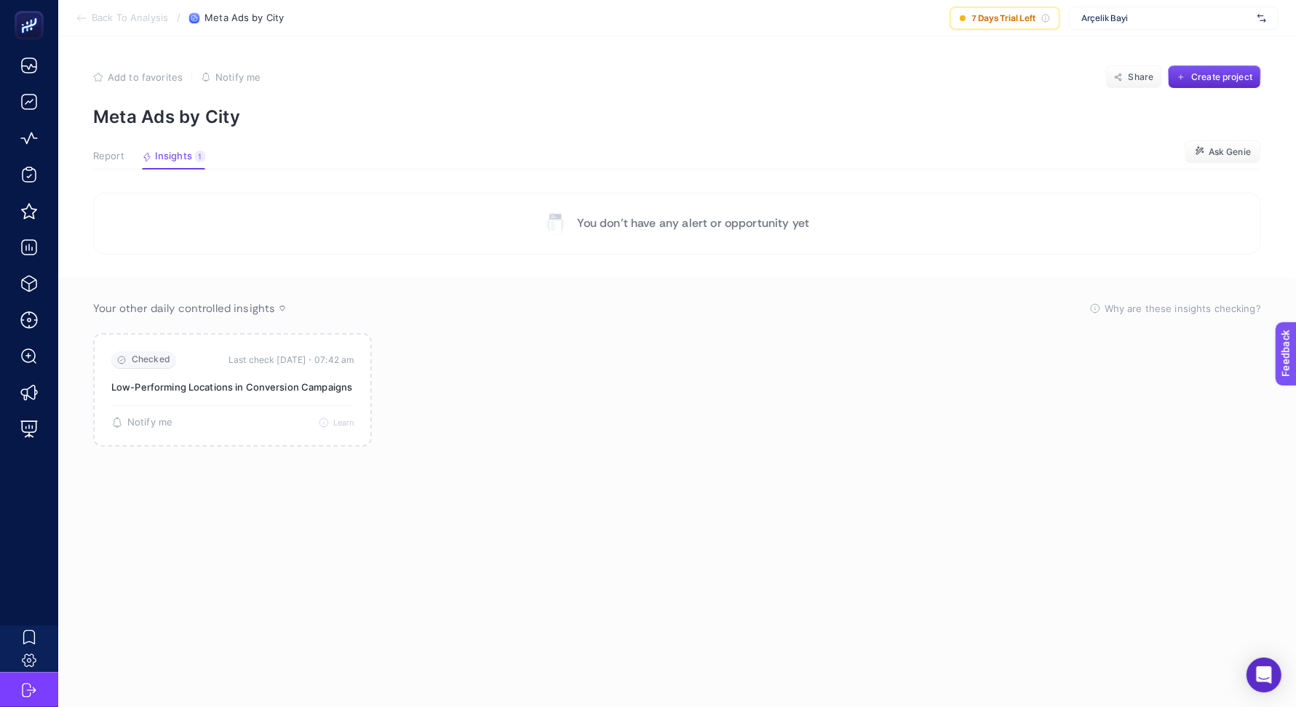
click at [114, 156] on span "Report" at bounding box center [108, 157] width 31 height 12
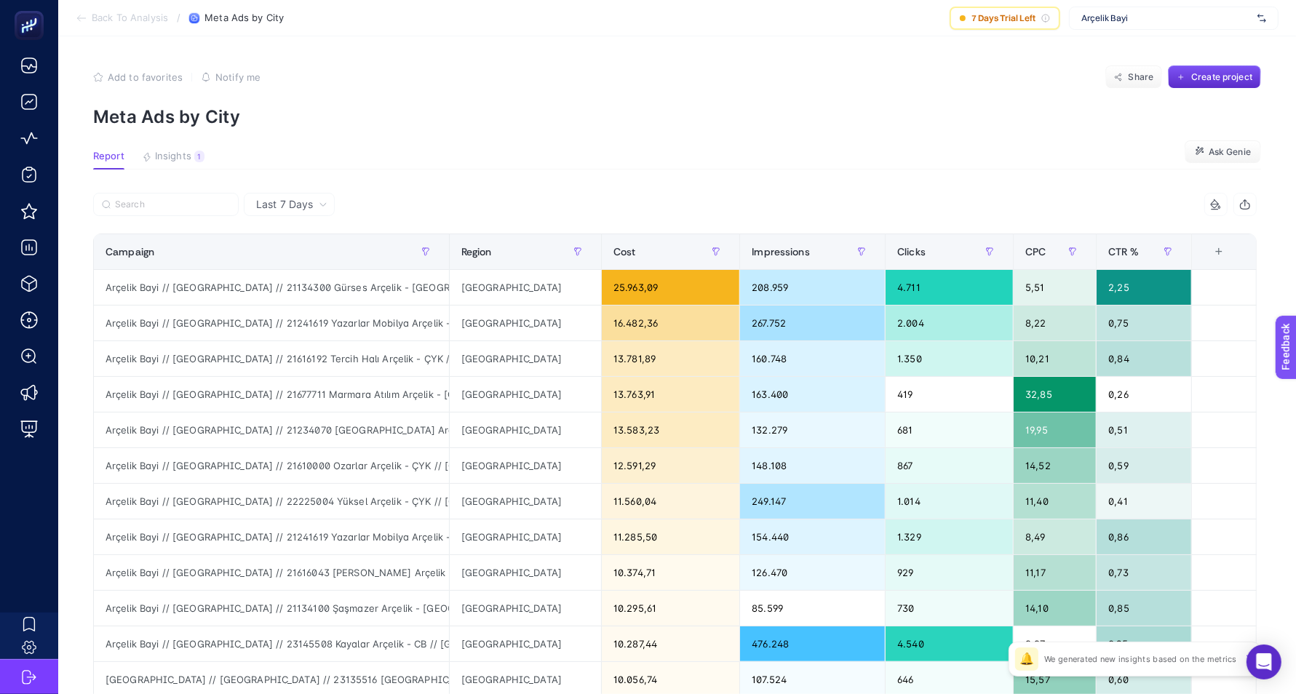
click at [562, 143] on article "Add to favorites false Notify me Share Create project Meta Ads by City Report I…" at bounding box center [677, 604] width 1238 height 1137
click at [1221, 146] on span "Ask Genie" at bounding box center [1230, 152] width 42 height 12
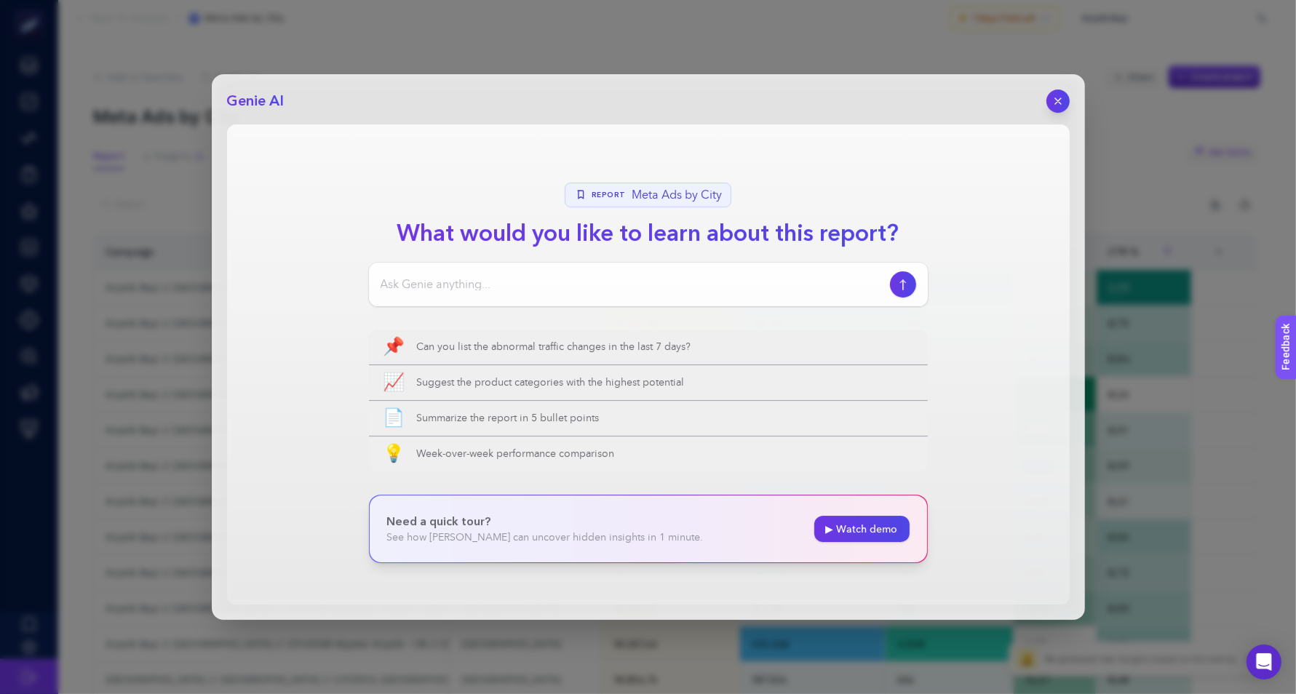
click at [463, 290] on input at bounding box center [633, 284] width 504 height 17
click at [601, 281] on input "burada kampanyayı domine eden location var mı?" at bounding box center [633, 284] width 504 height 17
type input "burada kampanyayı domine eden locationlar var mı?"
click at [904, 284] on icon "button" at bounding box center [902, 285] width 15 height 12
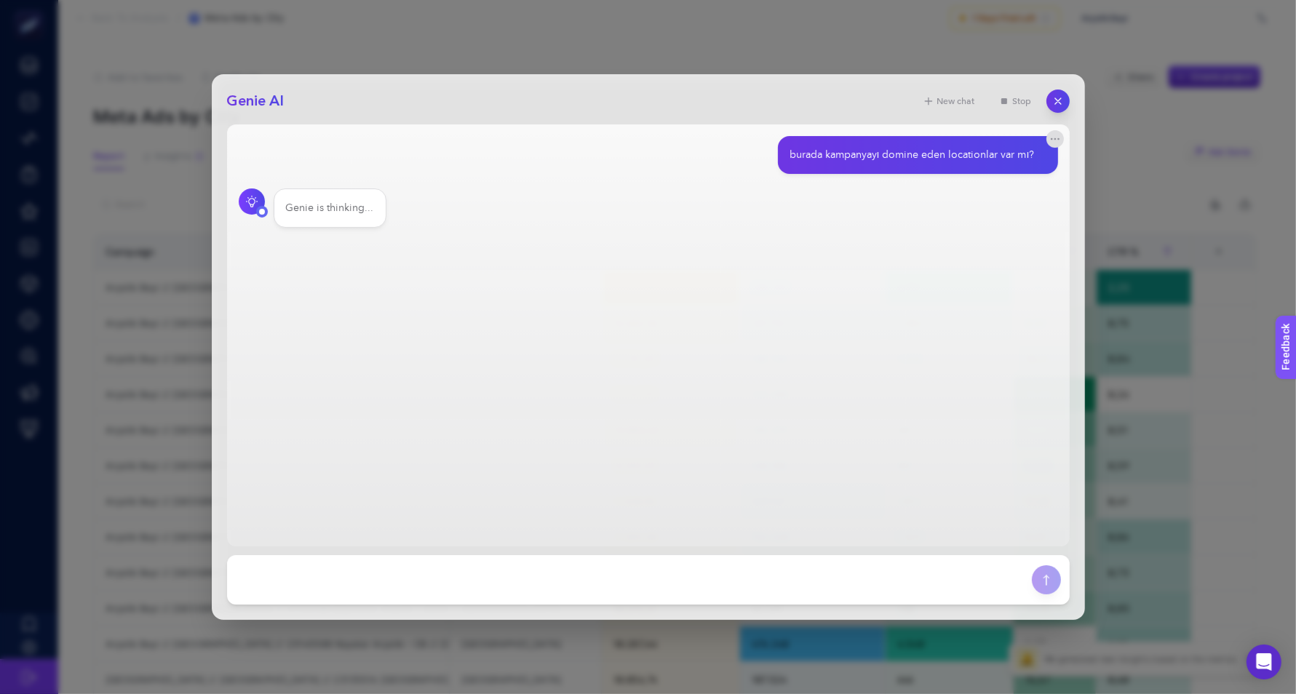
drag, startPoint x: 618, startPoint y: 108, endPoint x: 607, endPoint y: 57, distance: 52.1
click at [607, 57] on div "Genie AI New chat Stop burada kampanyayı domine eden locationlar var mı? Genie …" at bounding box center [648, 347] width 1296 height 694
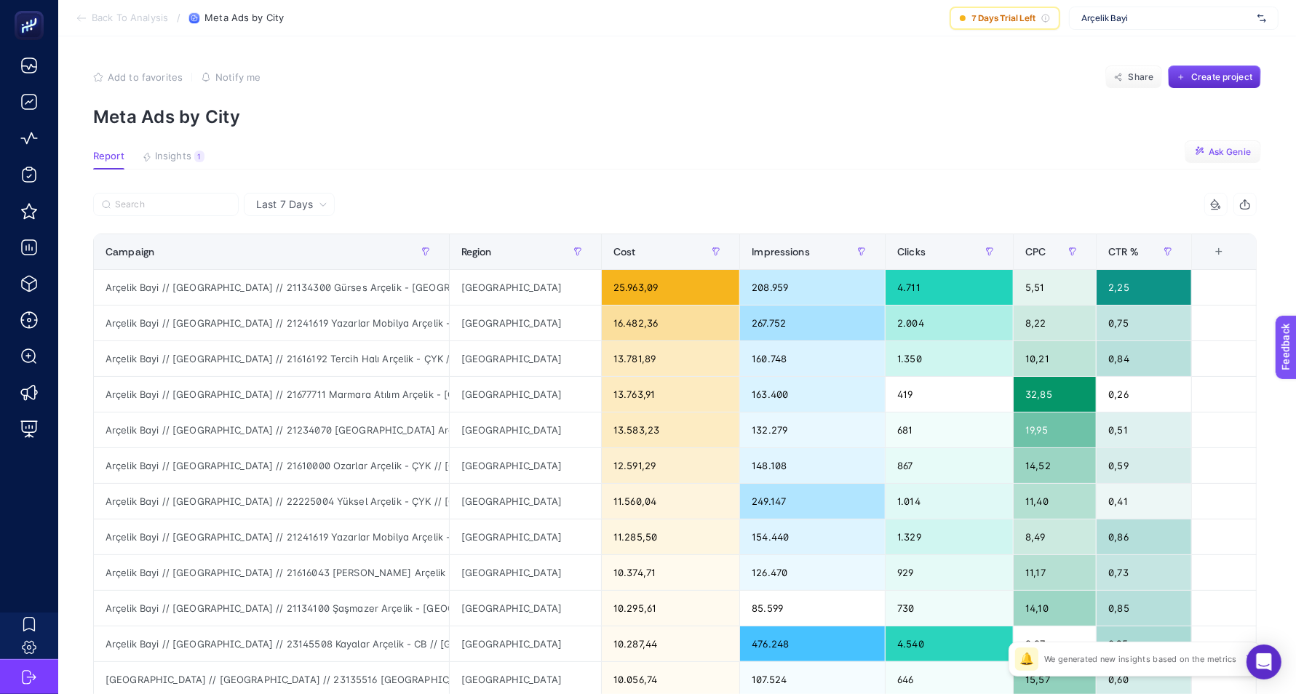
click at [638, 83] on div "Add to favorites false Notify me Share Create project" at bounding box center [677, 76] width 1168 height 23
click at [1211, 146] on button "Ask Genie" at bounding box center [1223, 151] width 76 height 23
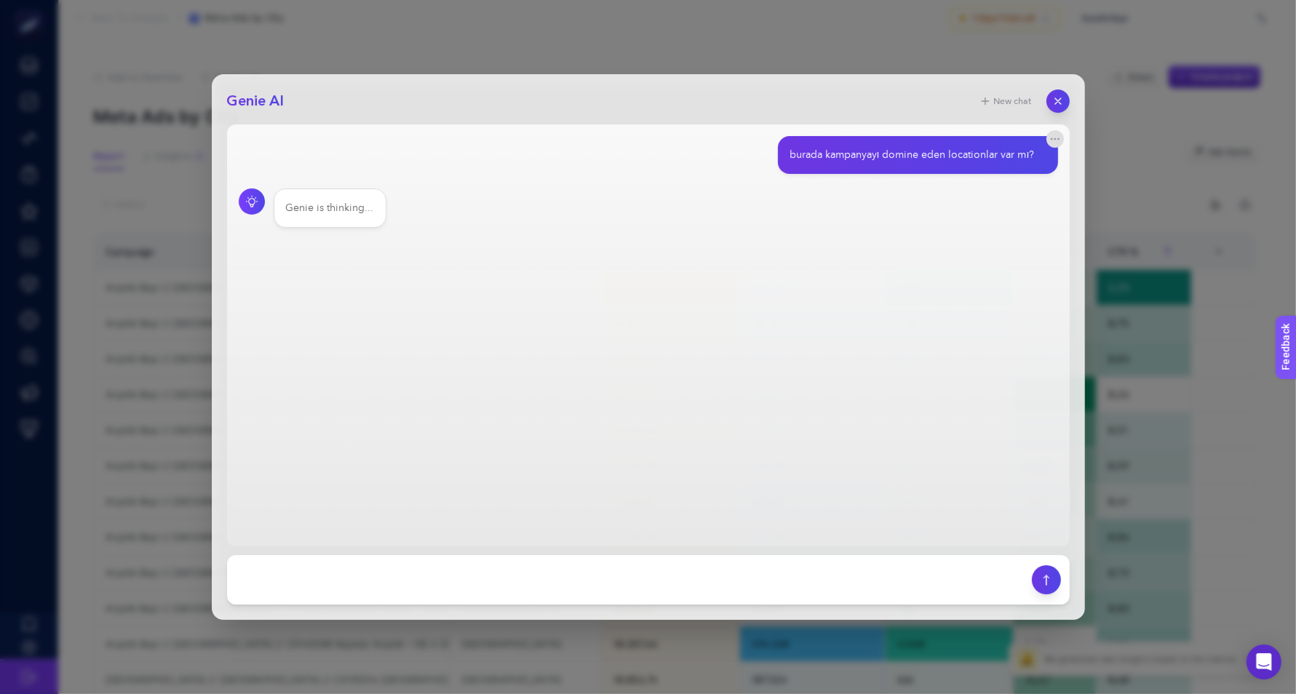
click at [655, 60] on div "Genie AI New chat burada kampanyayı domine eden locationlar var mı? Genie is th…" at bounding box center [648, 347] width 1296 height 694
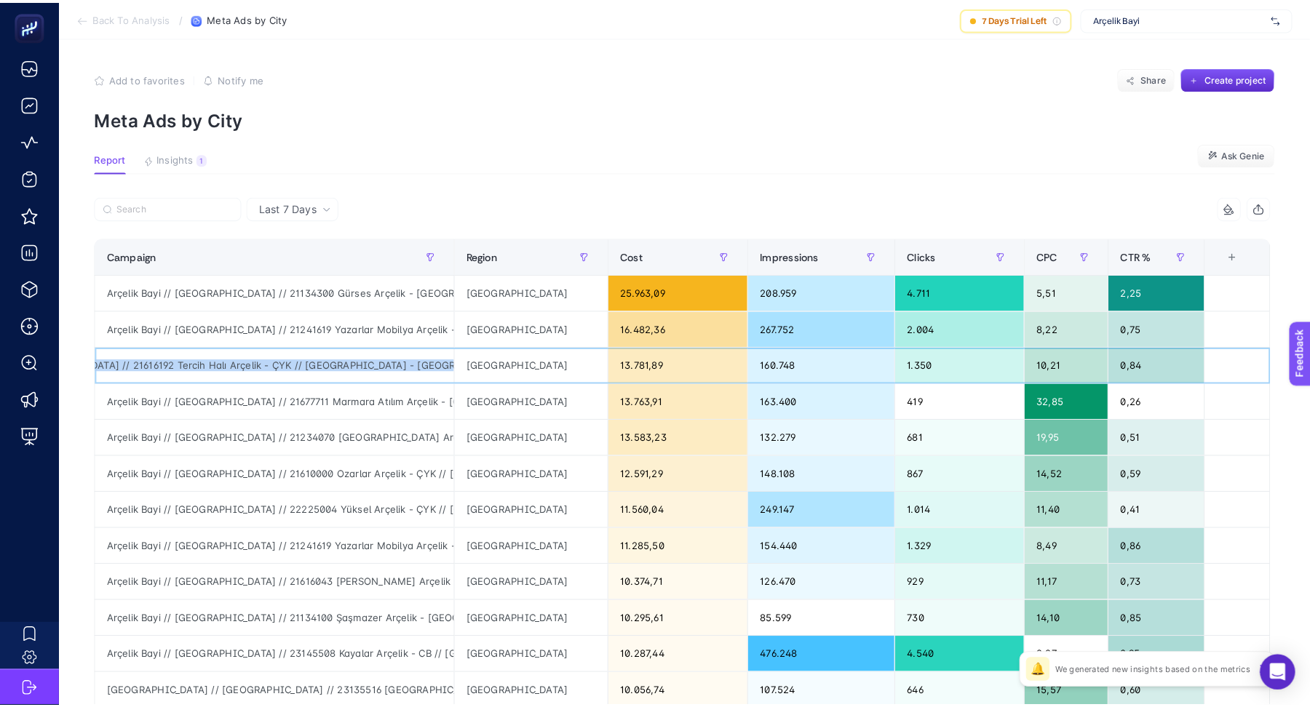
scroll to position [0, 202]
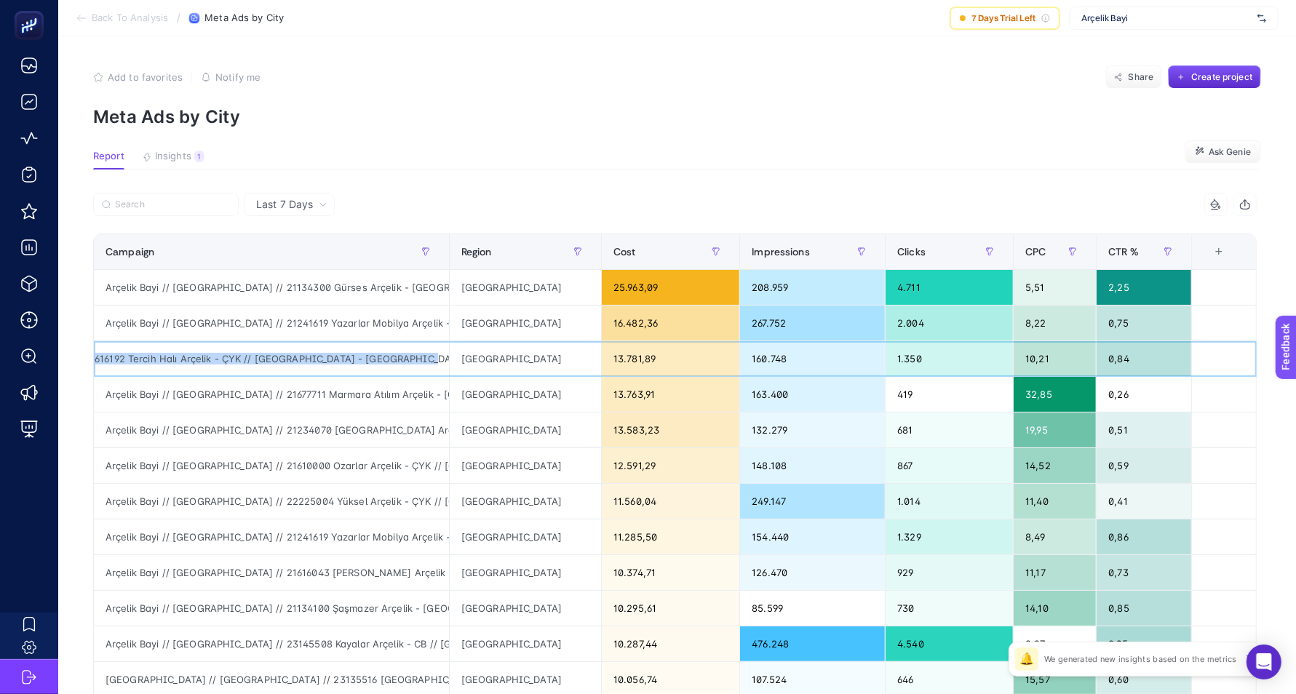
drag, startPoint x: 106, startPoint y: 353, endPoint x: 400, endPoint y: 357, distance: 294.7
click at [400, 357] on div "Arçelik Bayi // Kampanya // 21616192 Tercih Halı Arçelik - ÇYK // Marmara Bölge…" at bounding box center [271, 358] width 355 height 35
copy div "Arçelik Bayi // Kampanya // 21616192 Tercih Halı Arçelik - ÇYK // Marmara Bölge…"
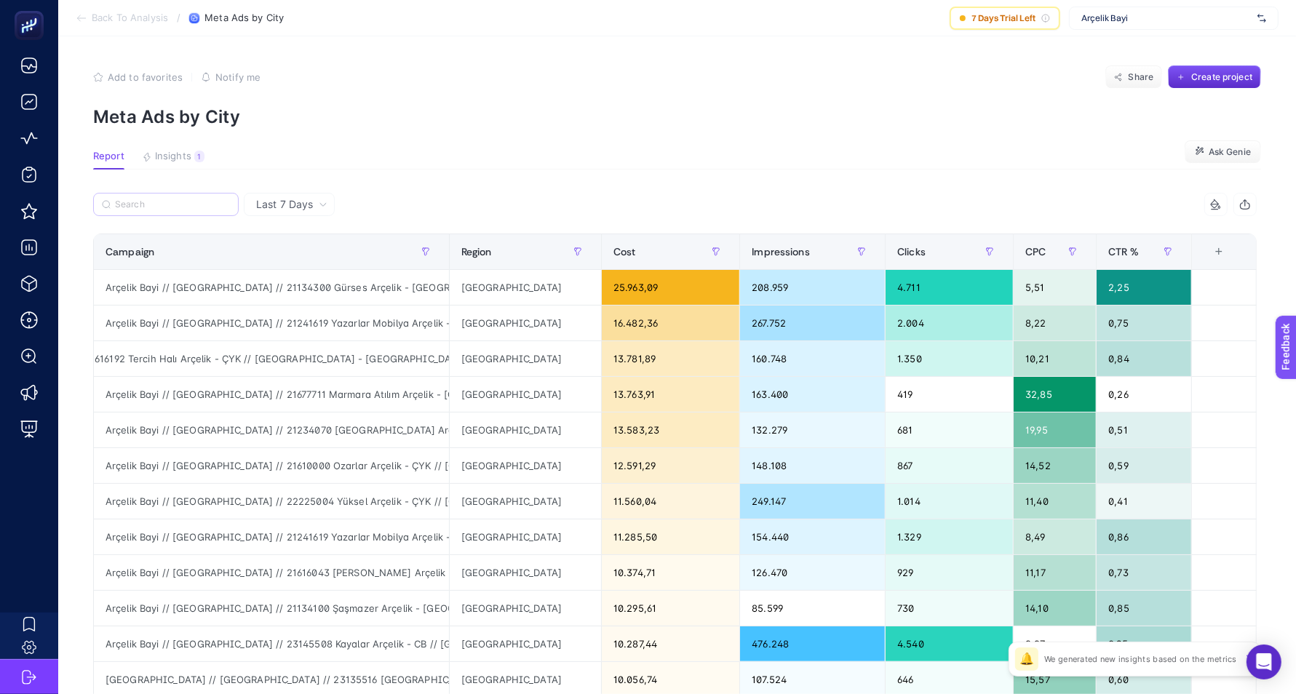
click at [136, 196] on label at bounding box center [166, 204] width 146 height 23
click at [136, 199] on input "Search" at bounding box center [172, 204] width 115 height 11
paste input "Arçelik Bayi // Kampanya // 21616192 Tercih Halı Arçelik - ÇYK // Marmara Bölge…"
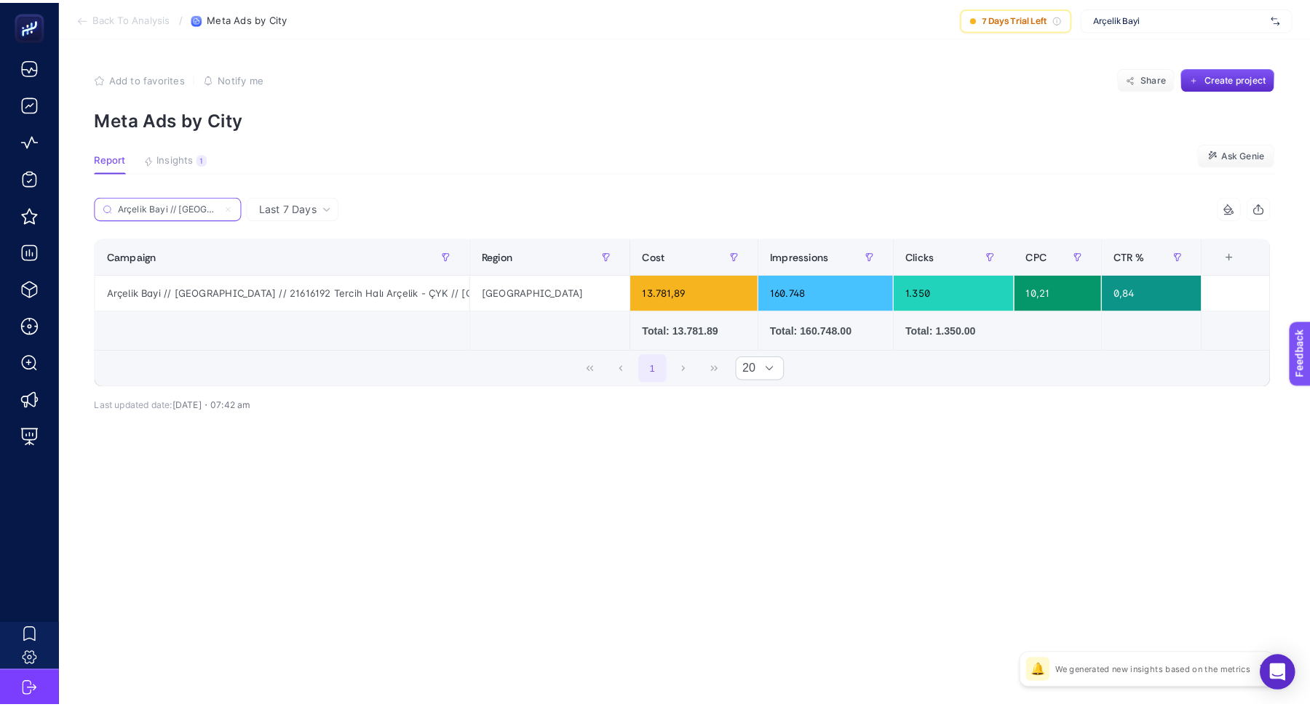
scroll to position [0, 352]
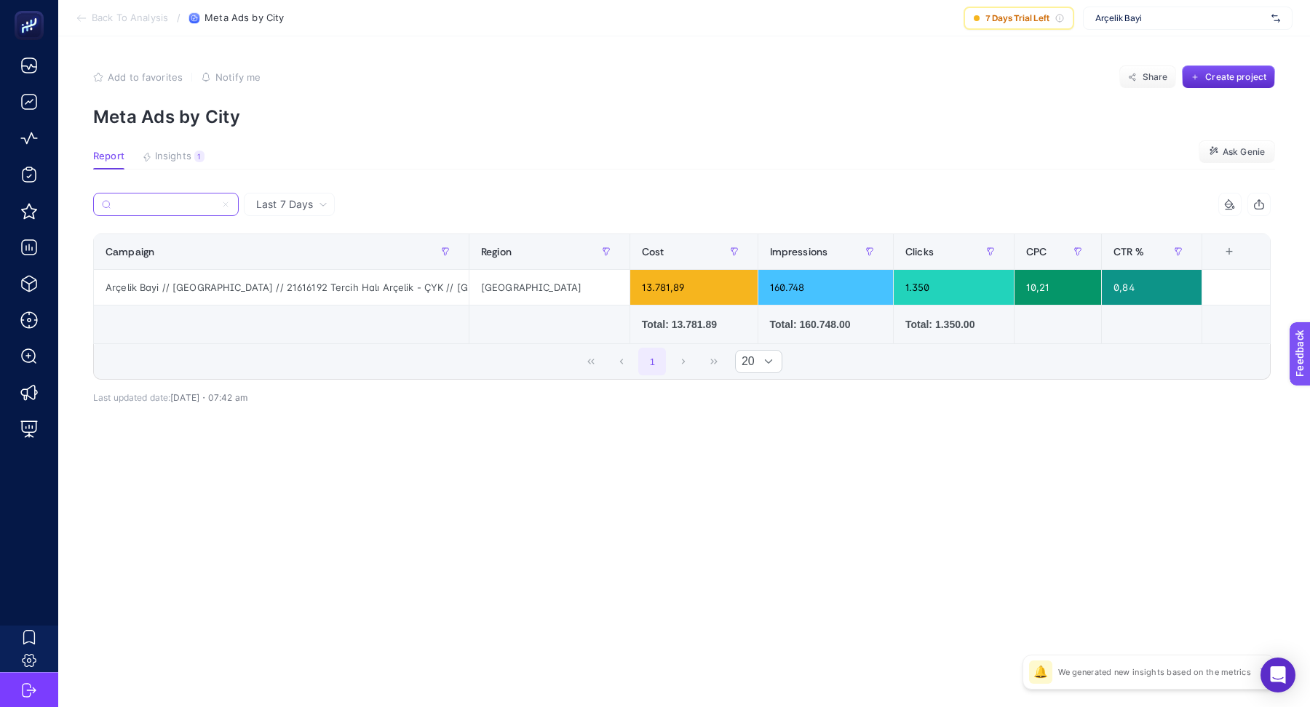
type input "Arçelik Bayi // Kampanya // 21616192 Tercih Halı Arçelik - ÇYK // Marmara Bölge…"
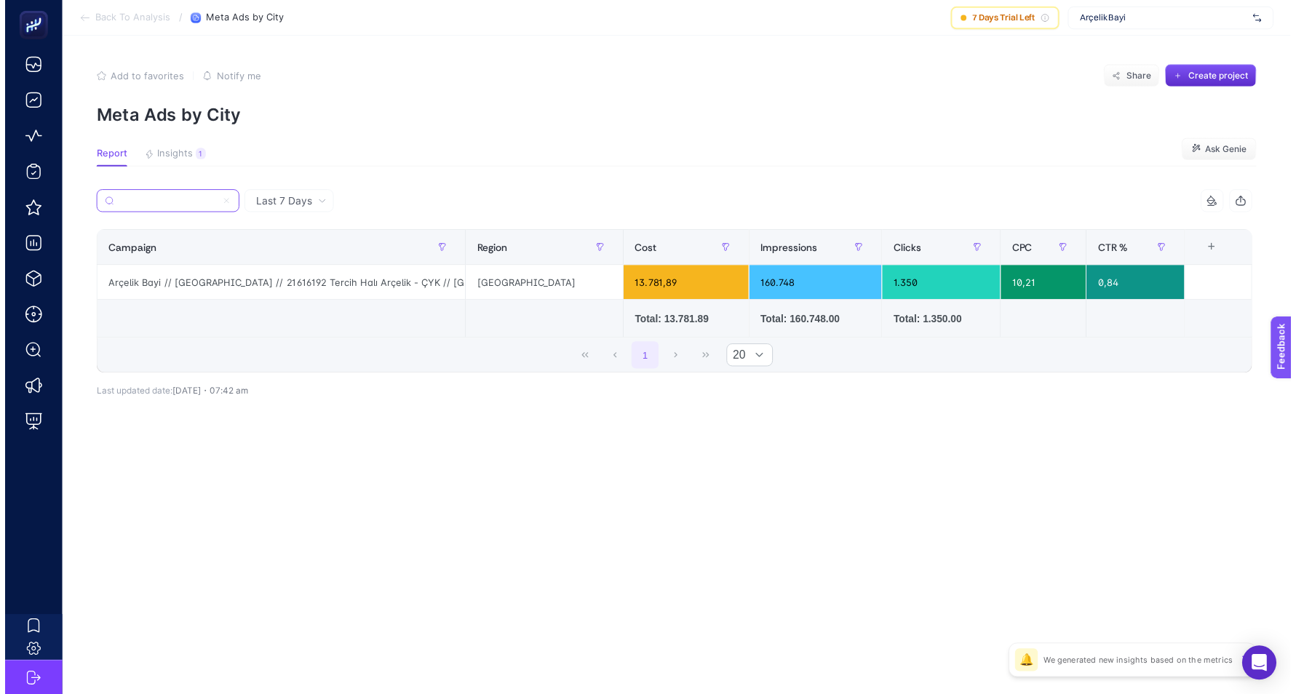
scroll to position [0, 0]
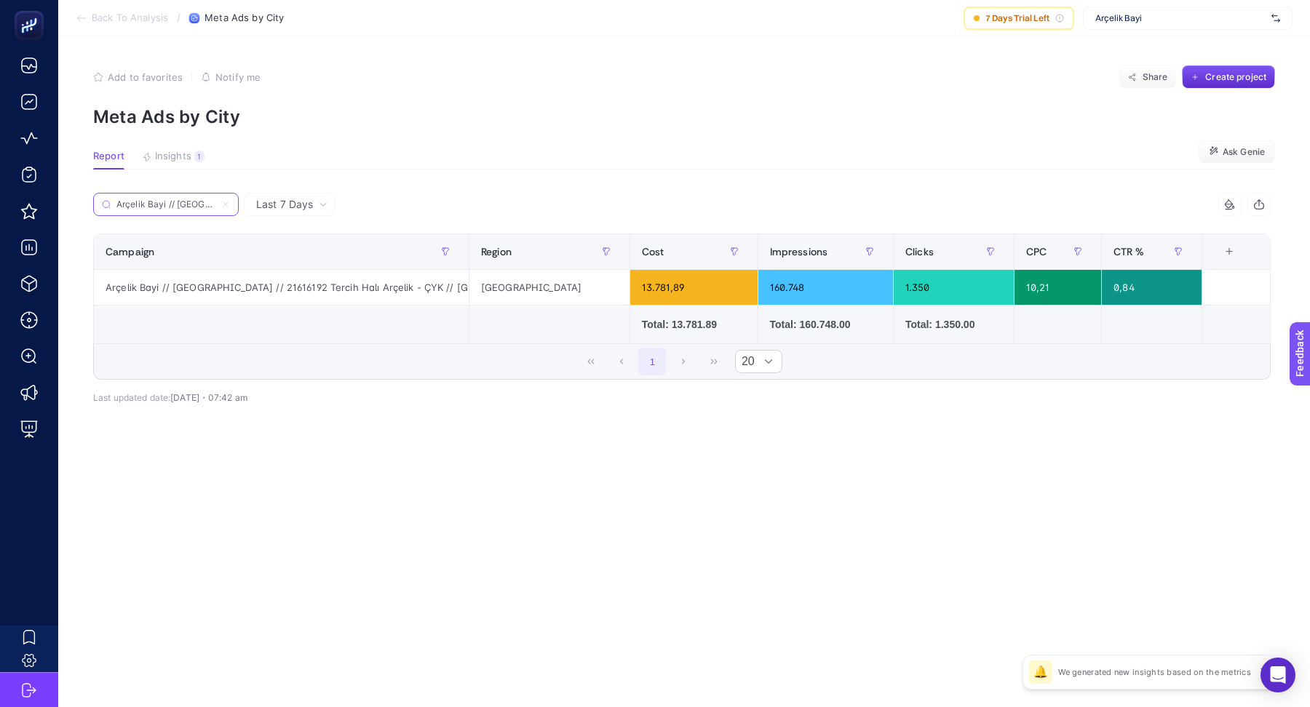
click at [227, 204] on icon at bounding box center [225, 204] width 9 height 9
click at [215, 204] on input "Arçelik Bayi // Kampanya // 21616192 Tercih Halı Arçelik - ÇYK // Marmara Bölge…" at bounding box center [165, 204] width 99 height 11
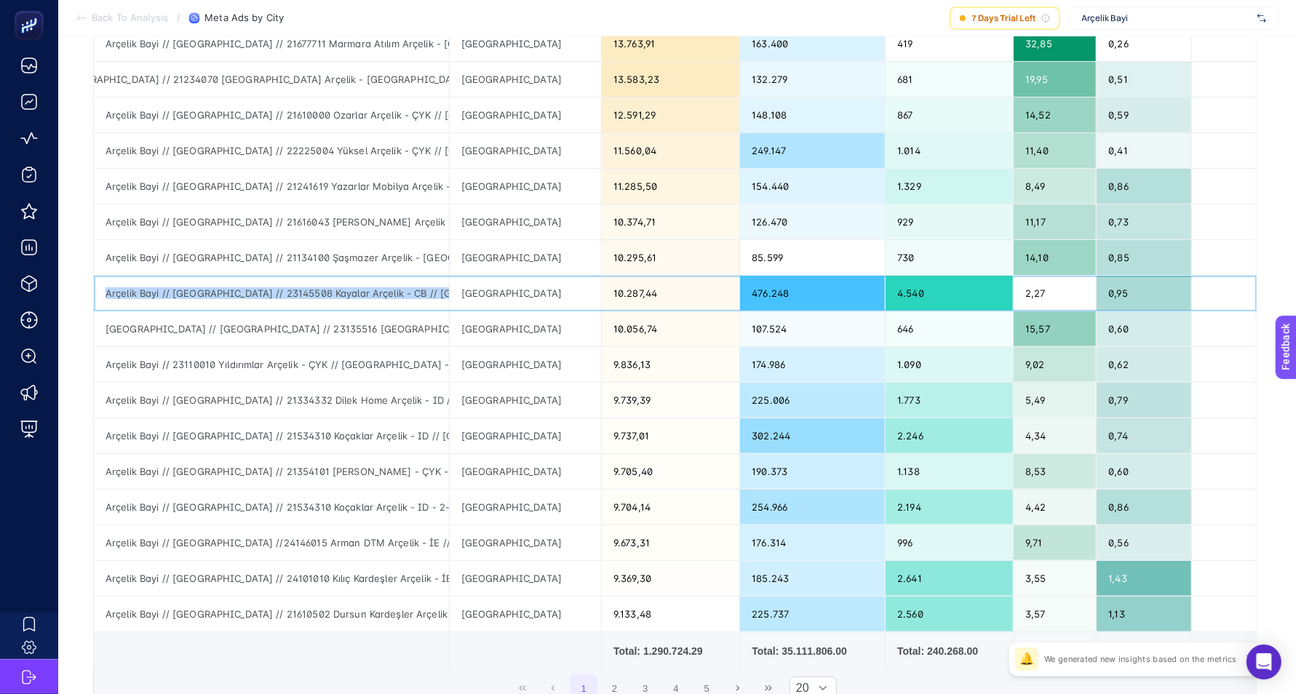
drag, startPoint x: 391, startPoint y: 287, endPoint x: 108, endPoint y: 292, distance: 283.8
click at [108, 292] on div "Arçelik Bayi // Kampanya // 23145508 Kayalar Arçelik - CB // İzmir Bölgesi - Ma…" at bounding box center [271, 293] width 355 height 35
copy div "Arçelik Bayi // Kampanya // 23145508 Kayalar Arçelik - CB // İzmir Bölgesi - Ma…"
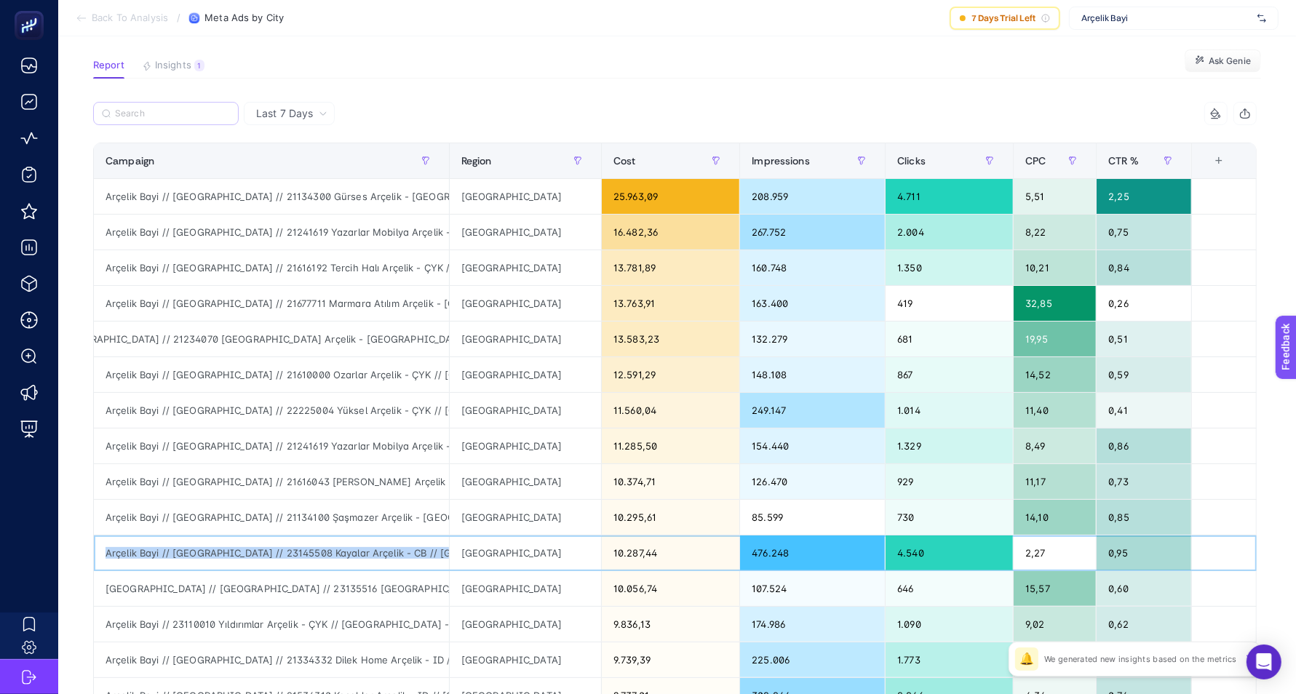
scroll to position [81, 0]
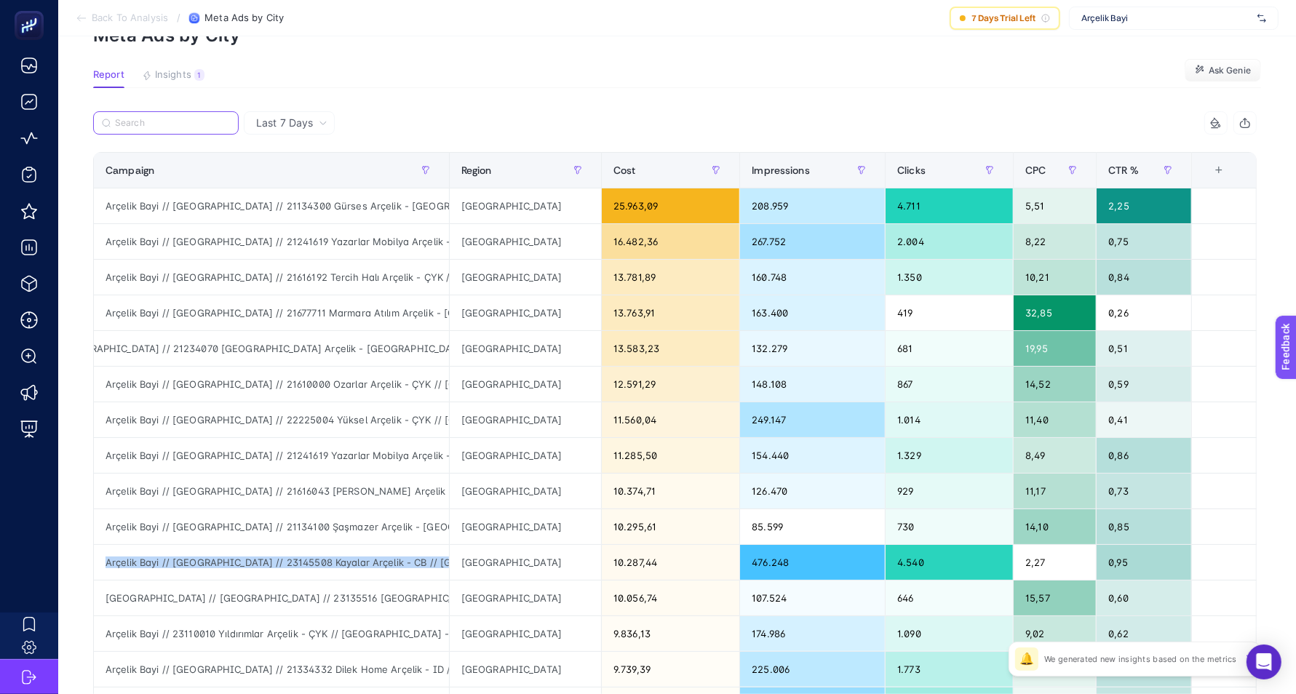
click at [159, 119] on input "Search" at bounding box center [172, 123] width 115 height 11
paste input "Arçelik Bayi // Kampanya // 23145508 Kayalar Arçelik - CB // İzmir Bölgesi - Ma…"
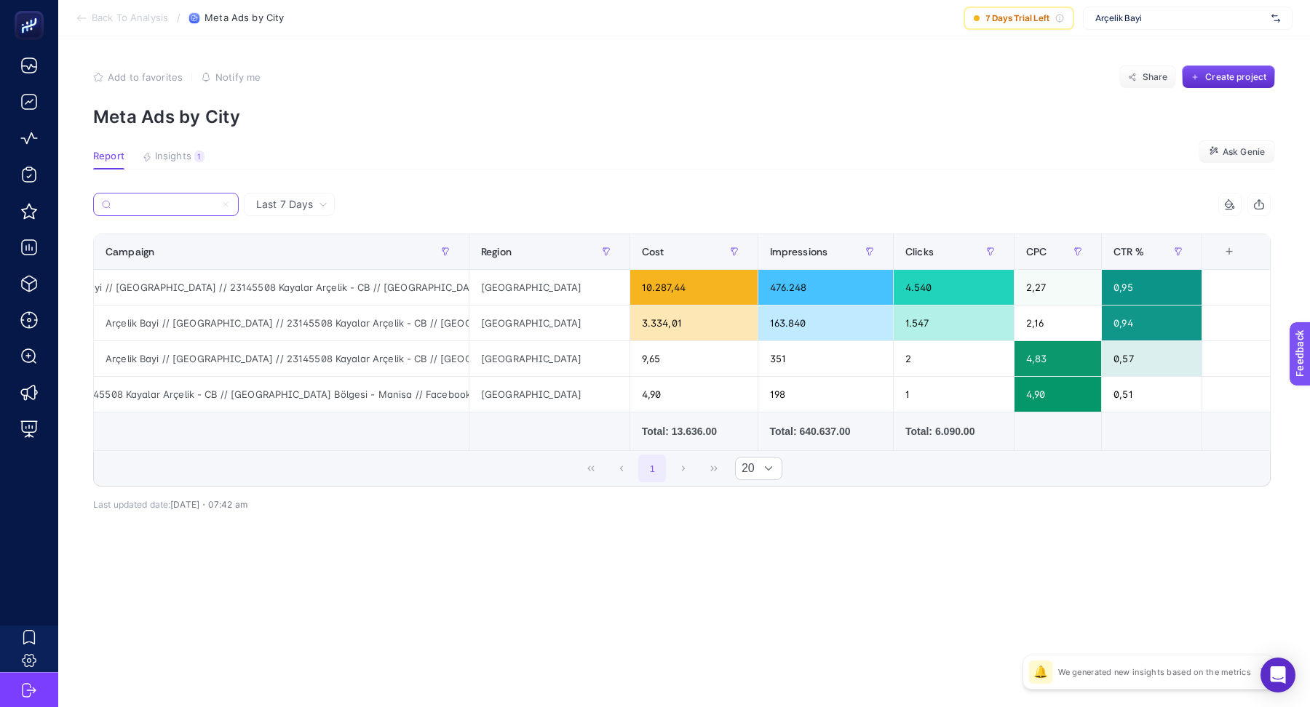
scroll to position [0, 0]
type input "Arçelik Bayi // Kampanya // 23145508 Kayalar Arçelik - CB // İzmir Bölgesi - Ma…"
click at [1231, 147] on span "Ask Genie" at bounding box center [1243, 152] width 42 height 12
